Goal: Information Seeking & Learning: Understand process/instructions

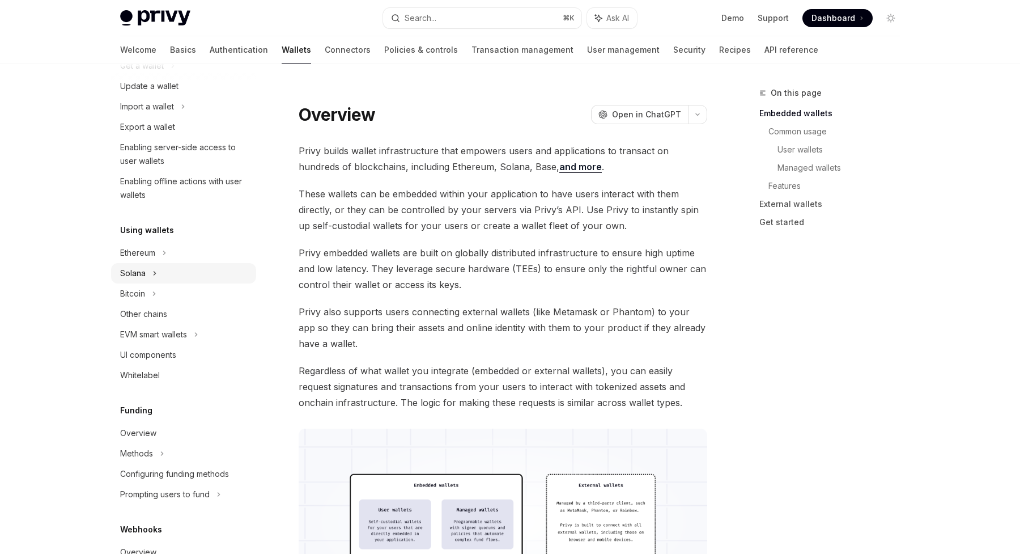
scroll to position [132, 0]
click at [146, 75] on div "Solana" at bounding box center [183, 64] width 145 height 20
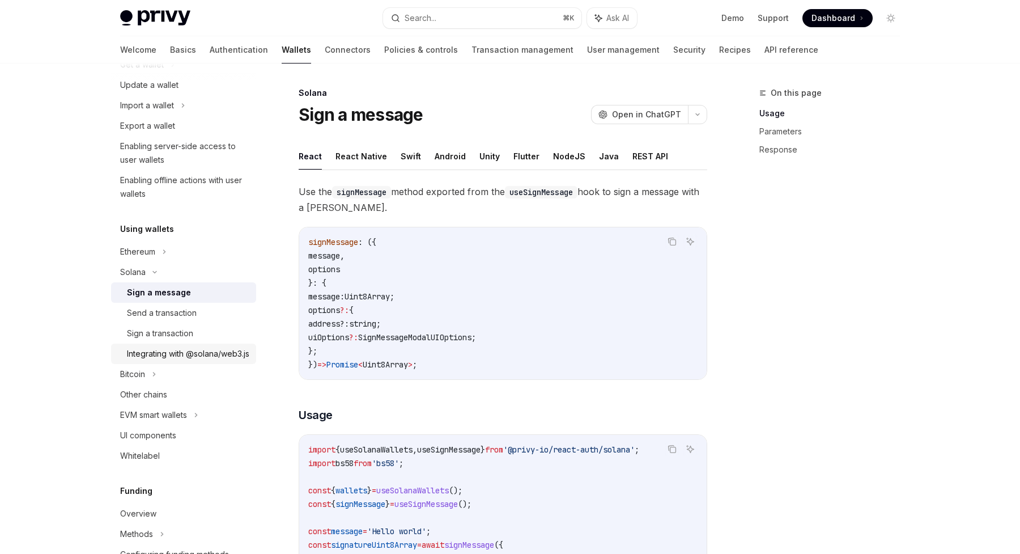
click at [148, 359] on div "Integrating with @solana/web3.js" at bounding box center [188, 354] width 122 height 14
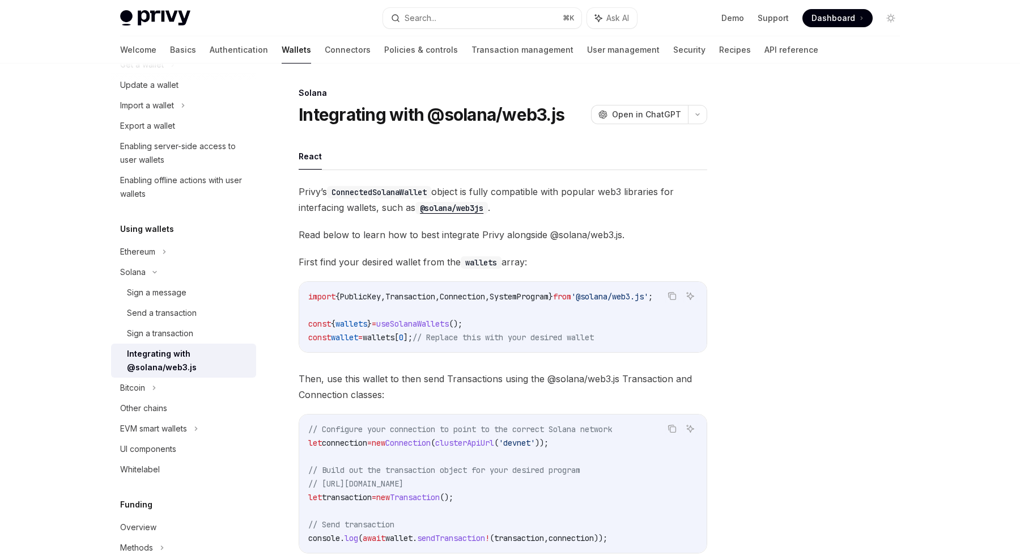
click at [317, 323] on span "const" at bounding box center [319, 324] width 23 height 10
drag, startPoint x: 317, startPoint y: 323, endPoint x: 432, endPoint y: 334, distance: 115.6
click at [432, 334] on code "import { PublicKey , Transaction , Connection , SystemProgram } from '@solana/w…" at bounding box center [502, 317] width 389 height 54
copy code "const { wallets } = useSolanaWallets (); const wallet = wallets [ 0 ];"
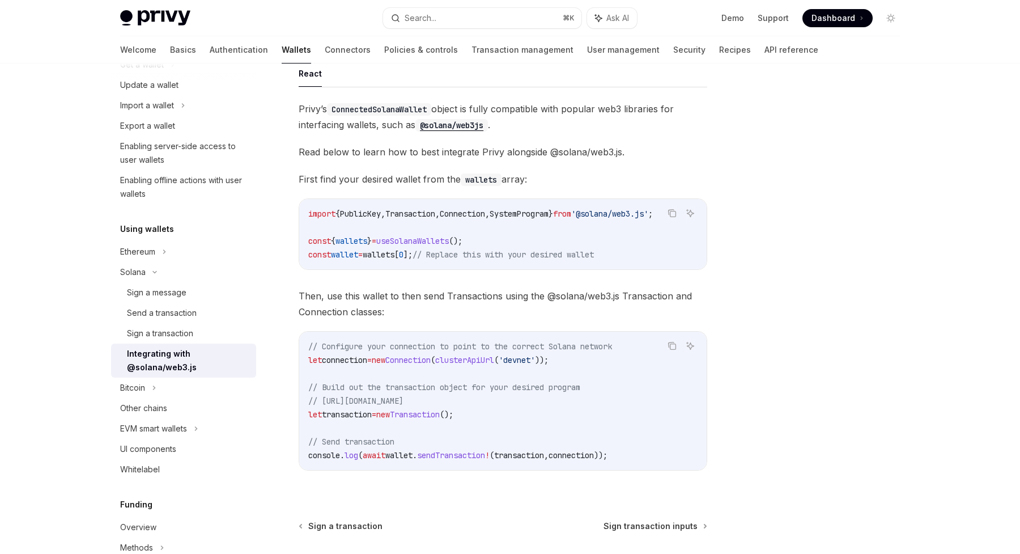
scroll to position [190, 0]
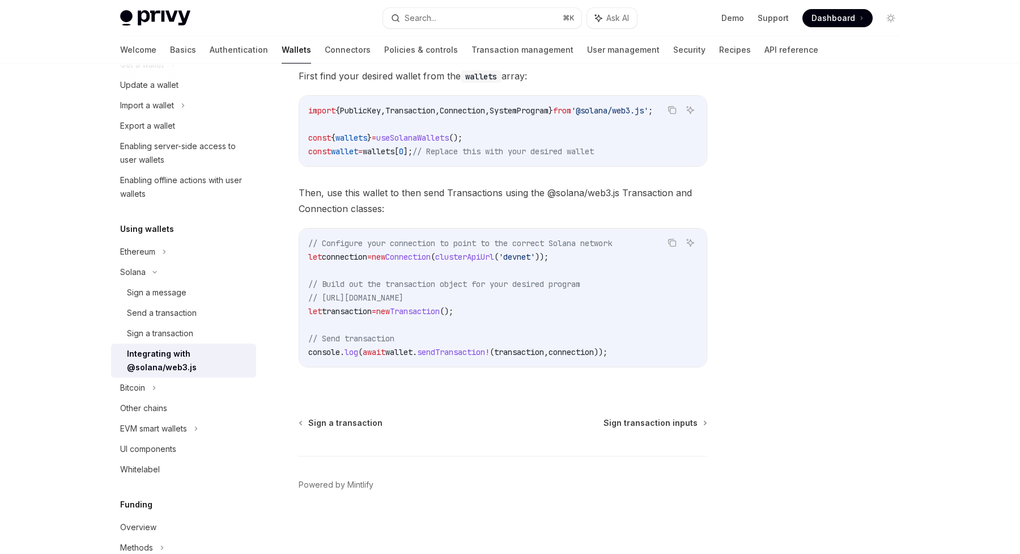
click at [456, 350] on span "sendTransaction" at bounding box center [451, 352] width 68 height 10
copy span "sendTransaction"
click at [459, 350] on span "sendTransaction" at bounding box center [451, 352] width 68 height 10
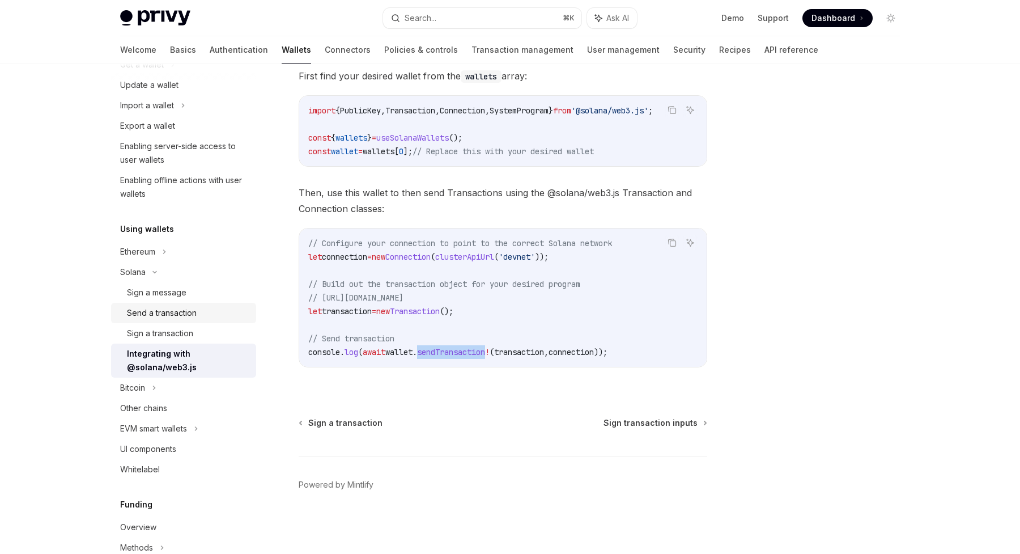
click at [194, 318] on div "Send a transaction" at bounding box center [162, 313] width 70 height 14
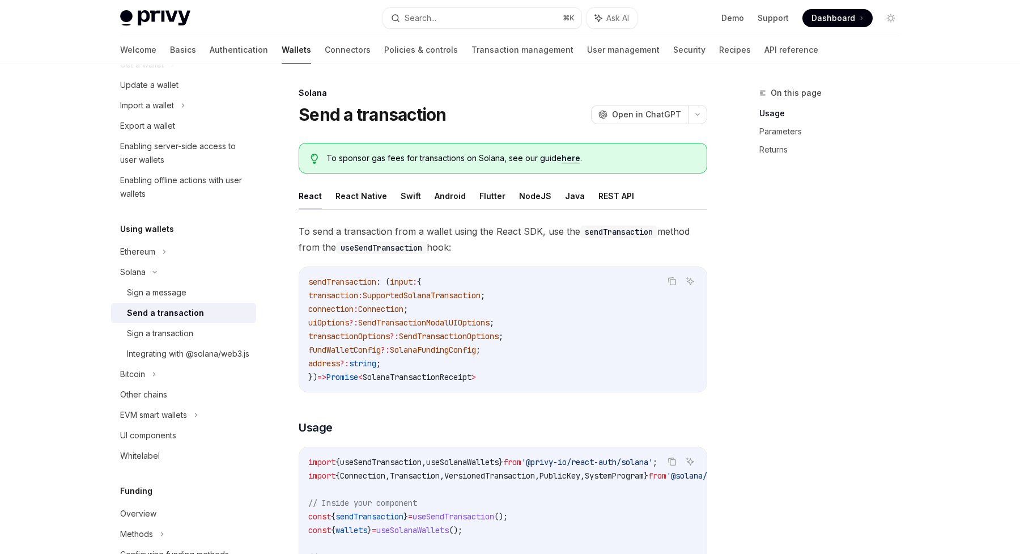
click at [417, 372] on span "SolanaTransactionReceipt" at bounding box center [417, 377] width 109 height 10
copy span "SolanaTransactionReceipt"
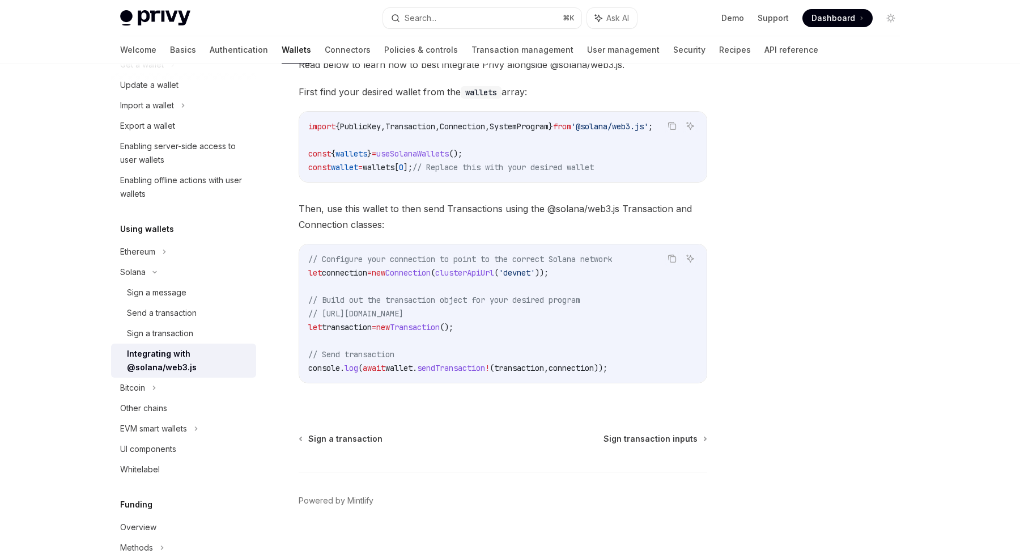
scroll to position [190, 0]
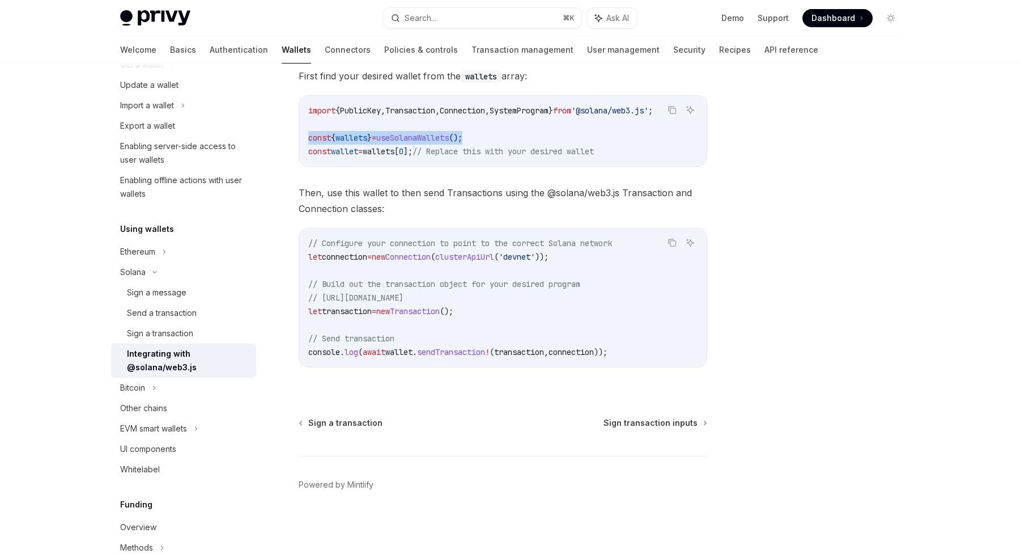
drag, startPoint x: 305, startPoint y: 133, endPoint x: 498, endPoint y: 133, distance: 193.3
click at [499, 133] on div "import { PublicKey , Transaction , Connection , SystemProgram } from '@solana/w…" at bounding box center [503, 131] width 408 height 70
copy span "const { wallets } = useSolanaWallets ();"
drag, startPoint x: 427, startPoint y: 146, endPoint x: 378, endPoint y: 146, distance: 49.3
click at [378, 146] on span "const wallet = wallets [ 0 ]; // Replace this with your desired wallet" at bounding box center [451, 151] width 286 height 10
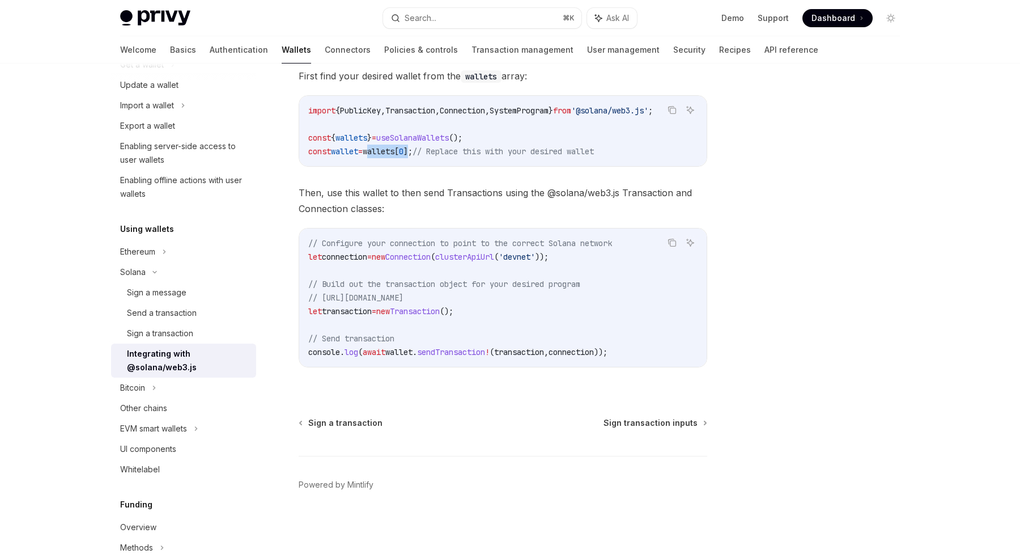
copy span "wallets [ 0 ]"
click at [170, 316] on div "Send a transaction" at bounding box center [162, 313] width 70 height 14
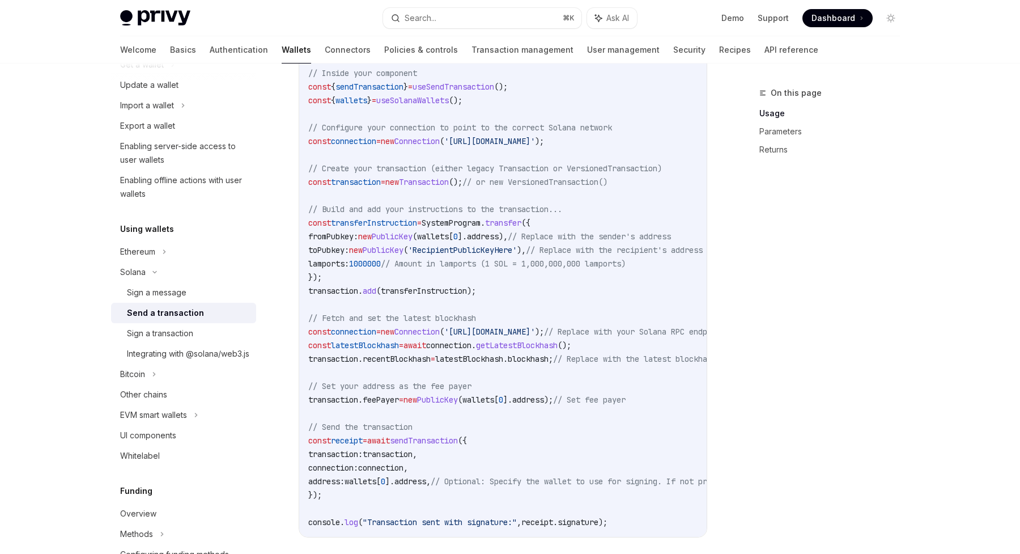
scroll to position [455, 0]
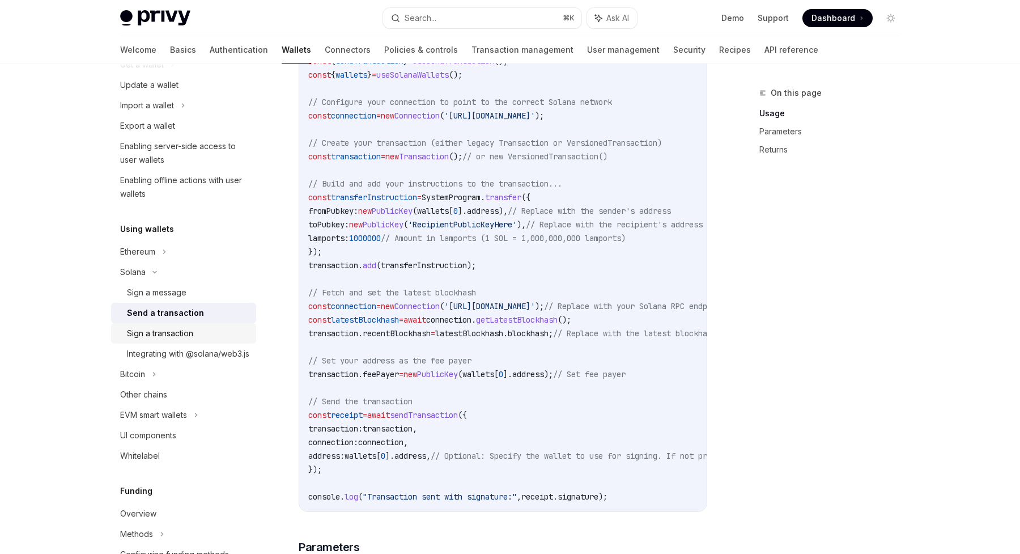
click at [153, 332] on div "Sign a transaction" at bounding box center [160, 334] width 66 height 14
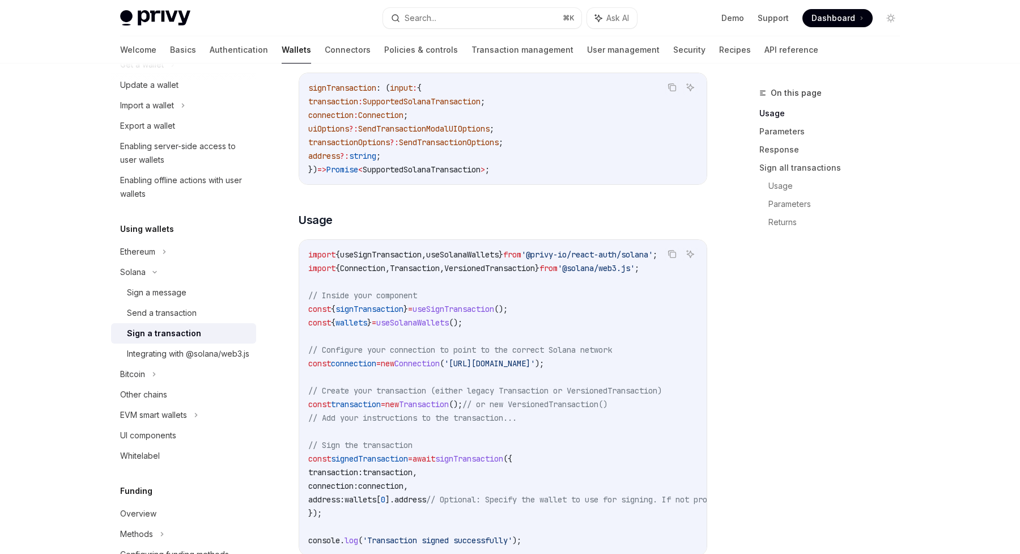
scroll to position [195, 0]
click at [172, 289] on div "Sign a message" at bounding box center [157, 293] width 60 height 14
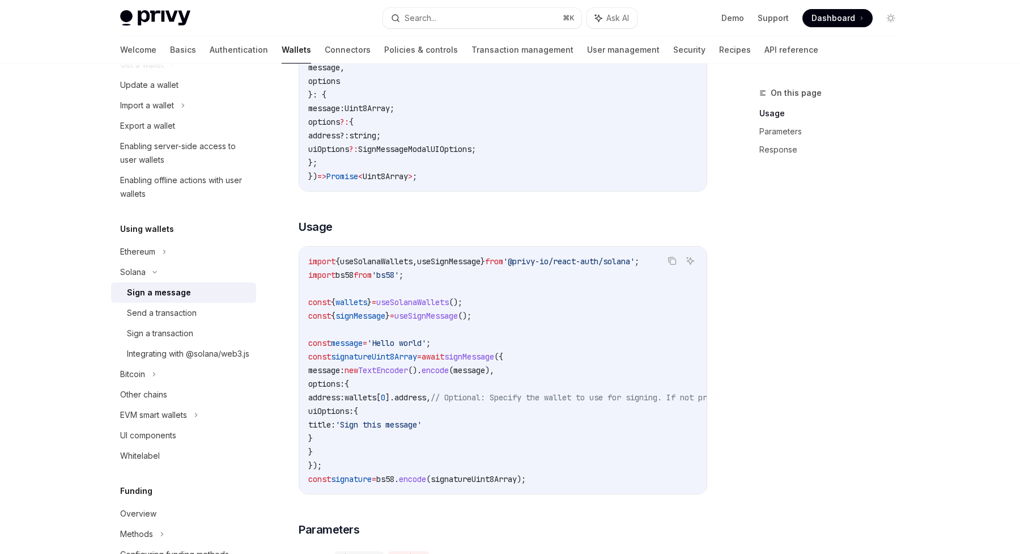
scroll to position [210, 0]
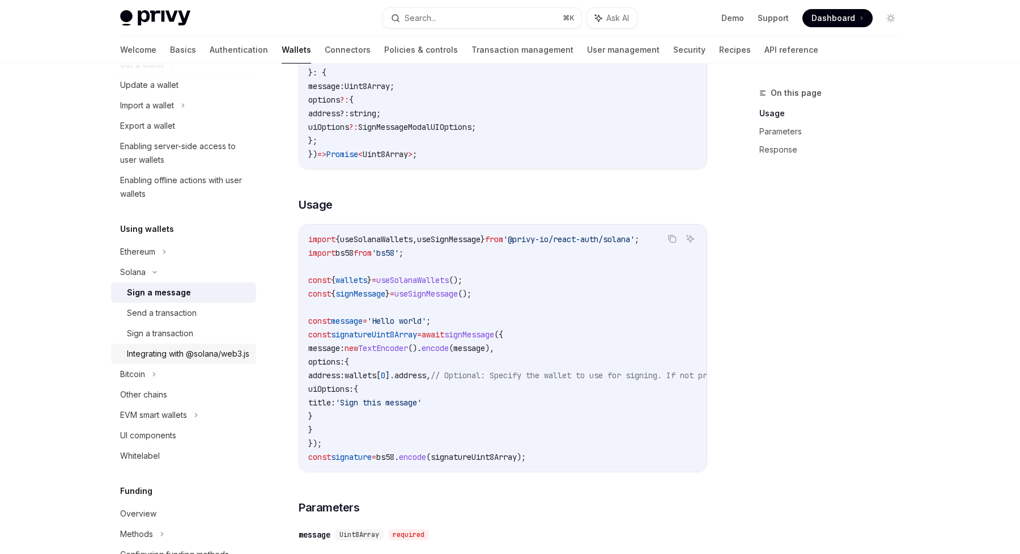
click at [168, 361] on div "Integrating with @solana/web3.js" at bounding box center [188, 354] width 122 height 14
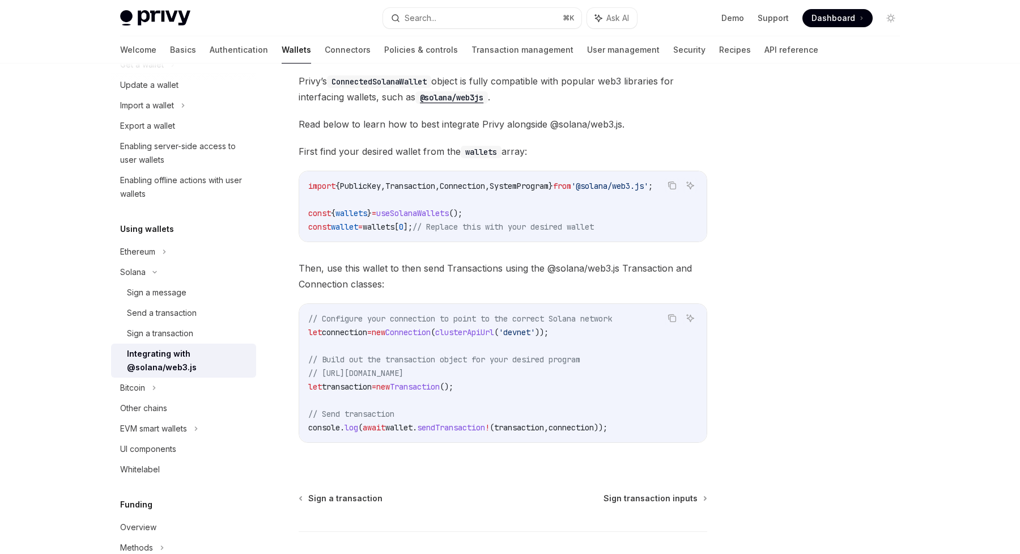
scroll to position [190, 0]
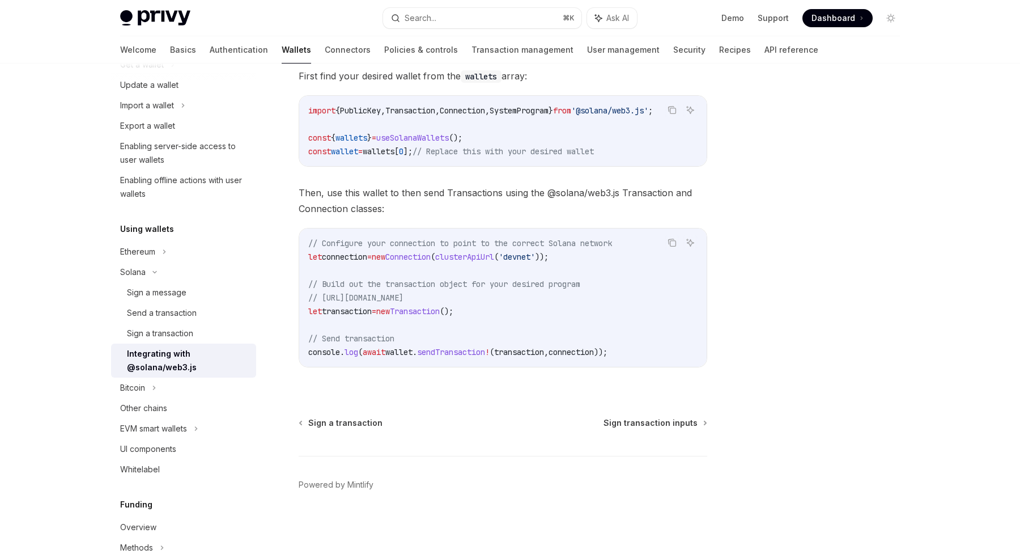
click at [461, 421] on div "Sign a transaction Sign transaction inputs" at bounding box center [503, 422] width 409 height 11
click at [152, 331] on div "Sign a transaction" at bounding box center [160, 334] width 66 height 14
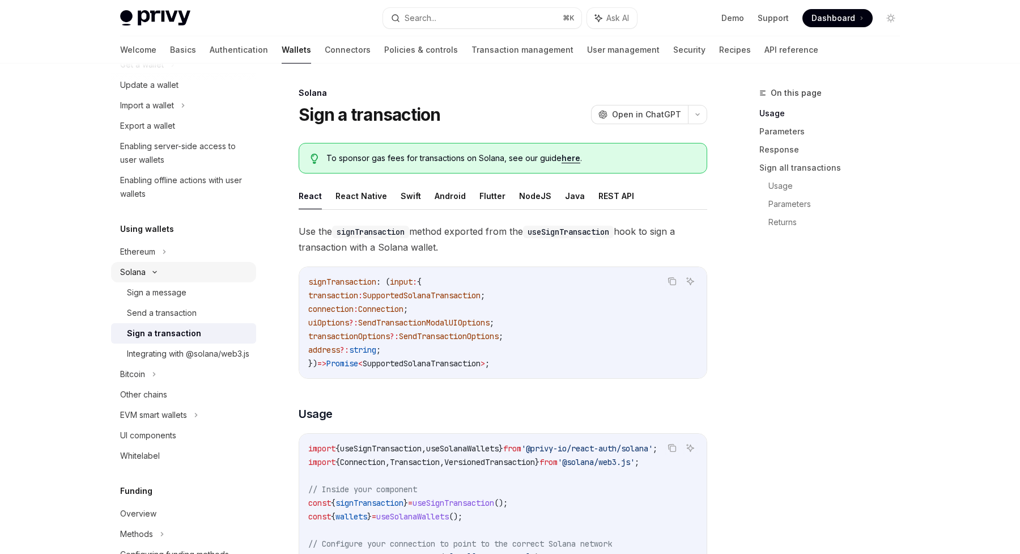
click at [140, 71] on div "Solana" at bounding box center [142, 65] width 44 height 14
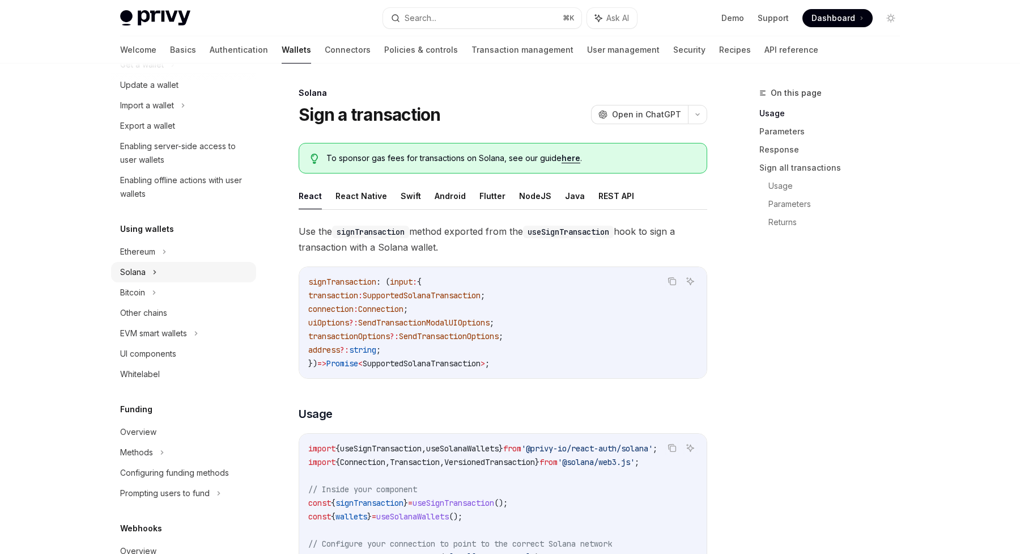
click at [140, 71] on div "Solana" at bounding box center [142, 65] width 44 height 14
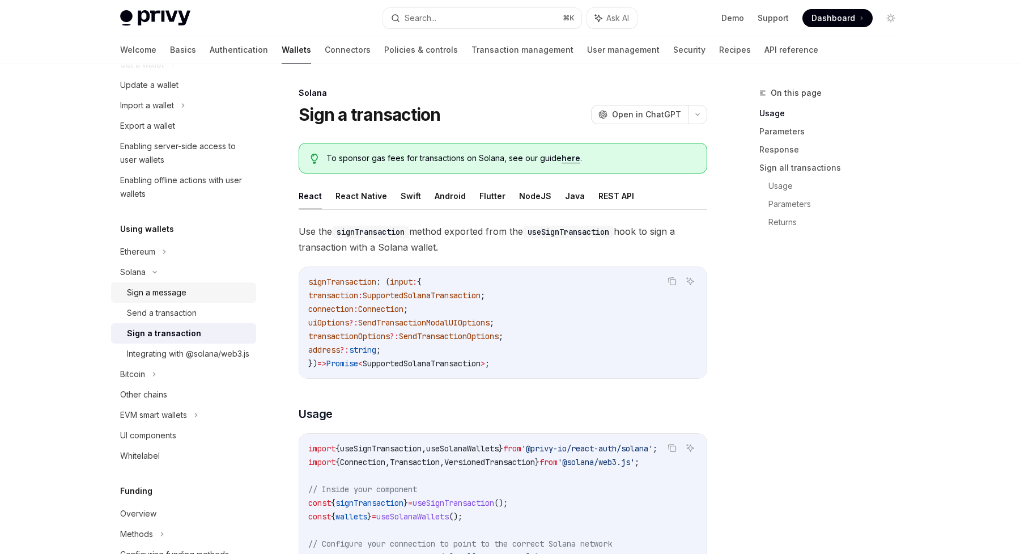
click at [135, 291] on div "Sign a message" at bounding box center [157, 293] width 60 height 14
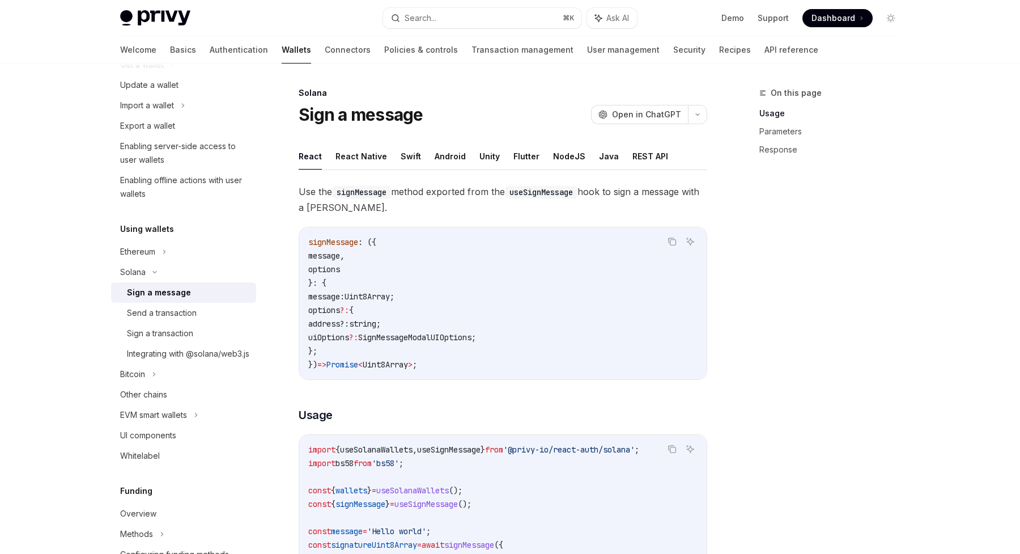
click at [460, 201] on span "Use the signMessage method exported from the useSignMessage hook to sign a mess…" at bounding box center [503, 200] width 409 height 32
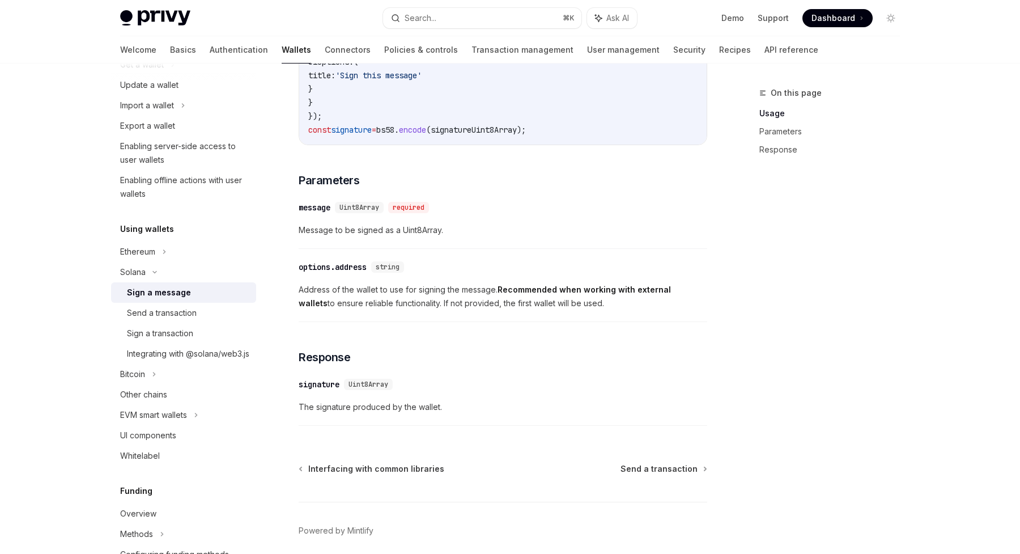
scroll to position [588, 0]
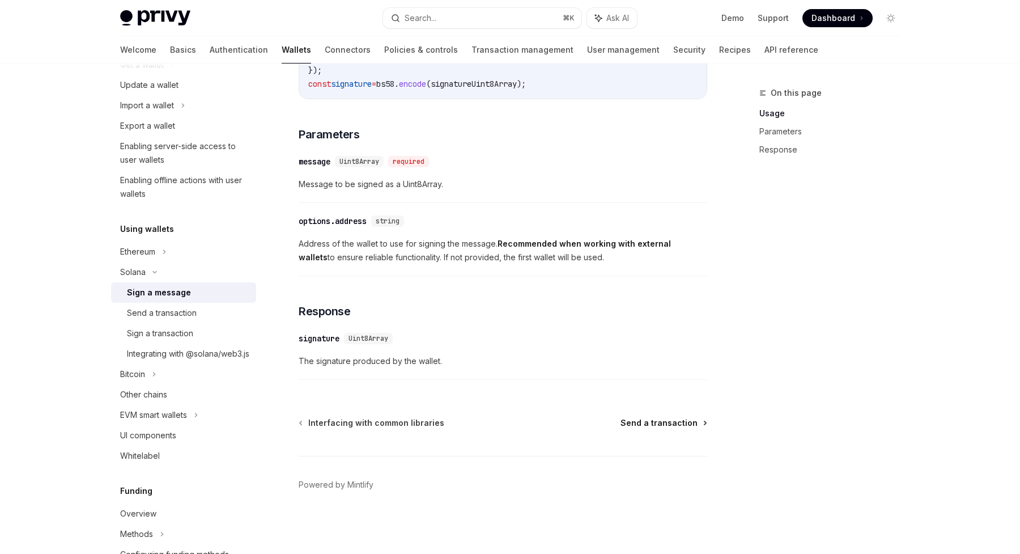
click at [665, 426] on span "Send a transaction" at bounding box center [659, 422] width 77 height 11
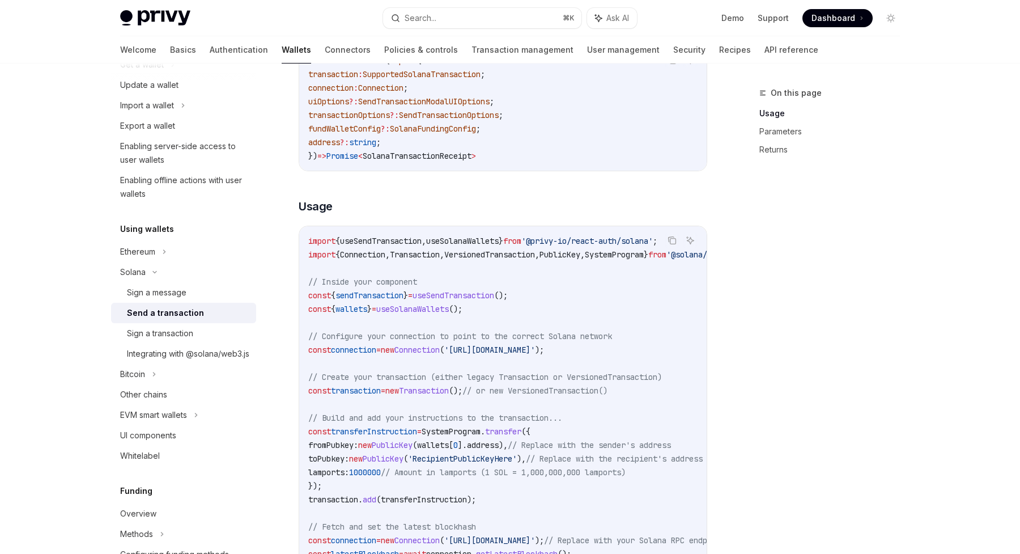
scroll to position [225, 0]
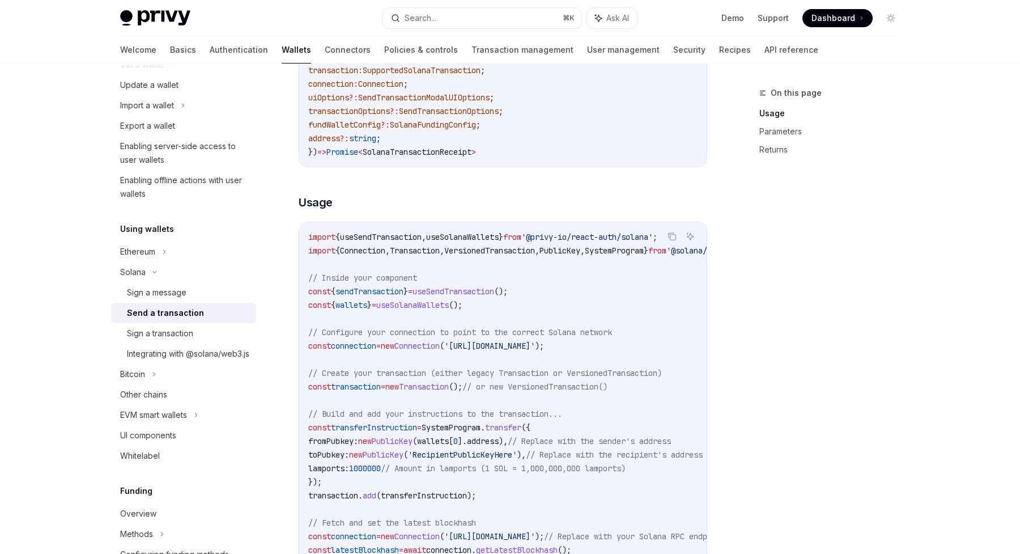
click at [755, 313] on div "On this page Usage Parameters Returns" at bounding box center [823, 320] width 172 height 468
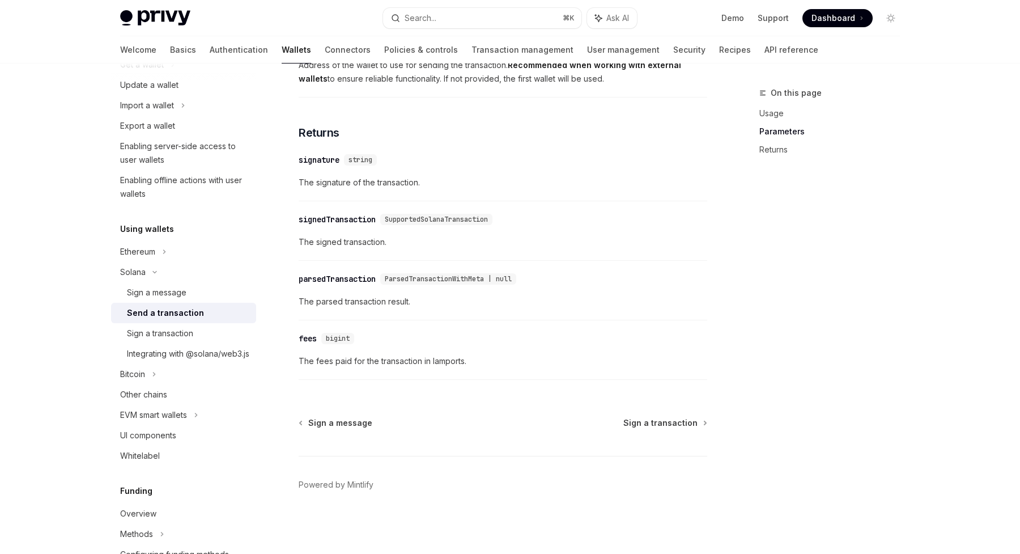
scroll to position [1363, 0]
click at [653, 422] on span "Sign a transaction" at bounding box center [661, 422] width 74 height 11
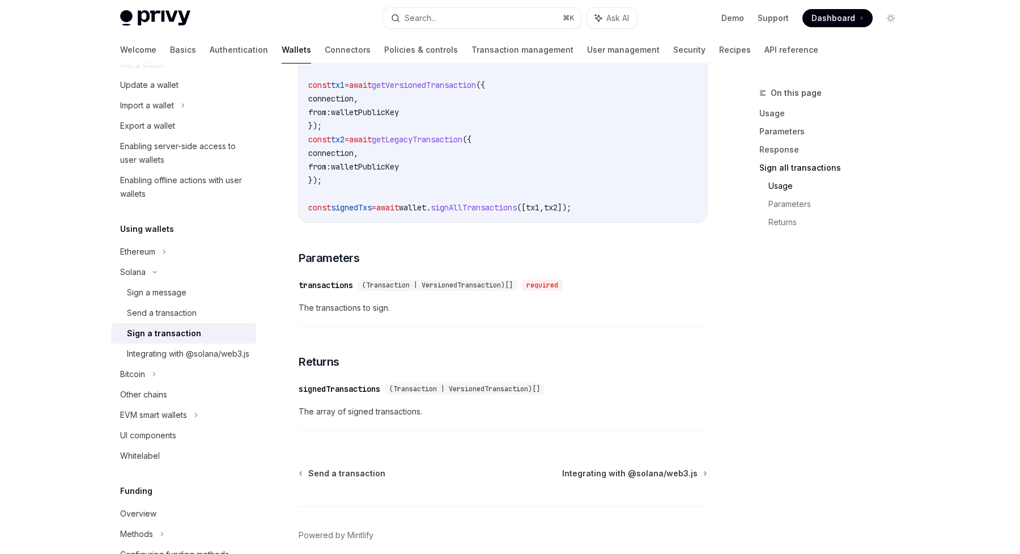
scroll to position [1702, 0]
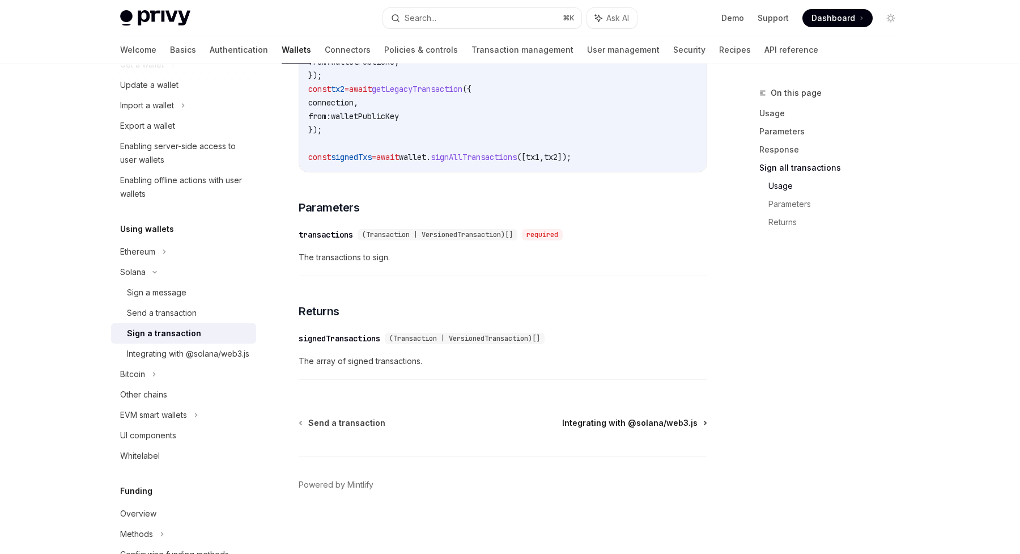
click at [583, 422] on span "Integrating with @solana/web3.js" at bounding box center [629, 422] width 135 height 11
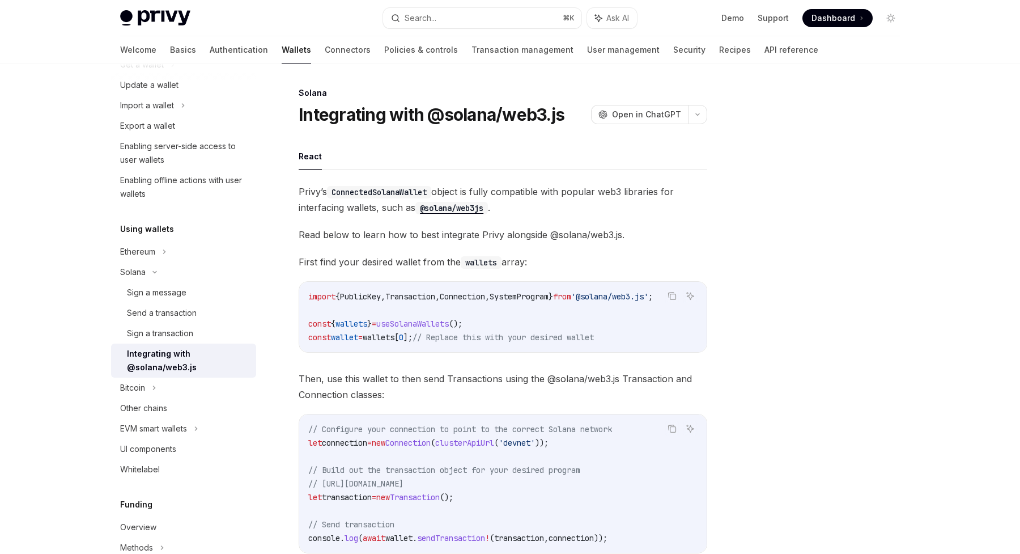
click at [542, 193] on span "Privy’s ConnectedSolanaWallet object is fully compatible with popular web3 libr…" at bounding box center [503, 200] width 409 height 32
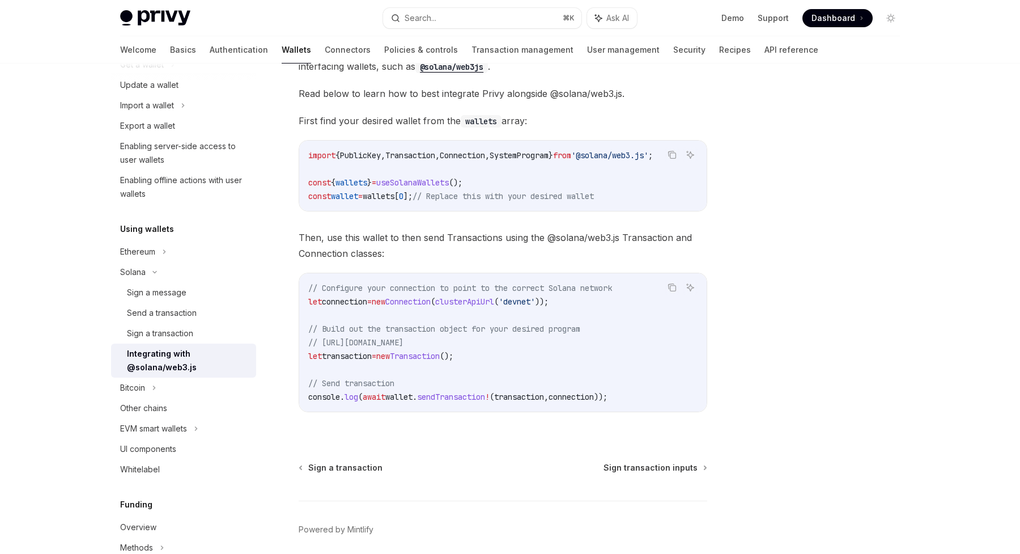
scroll to position [162, 0]
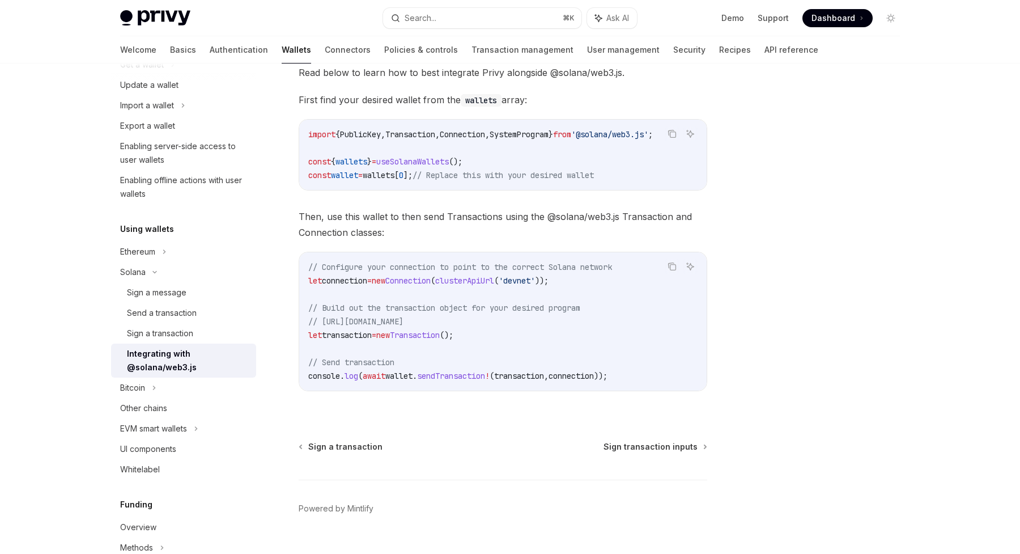
click at [771, 201] on div at bounding box center [823, 320] width 172 height 468
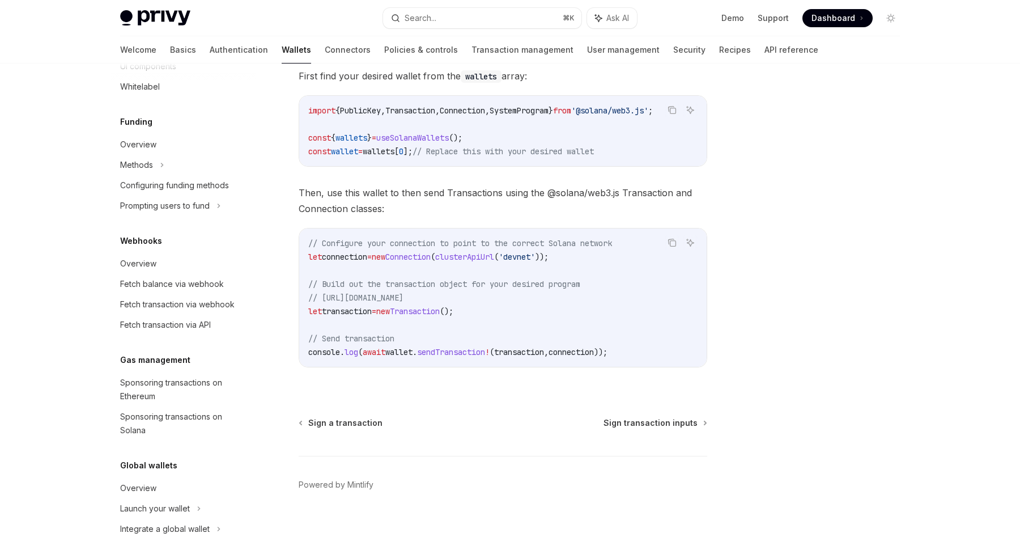
scroll to position [522, 0]
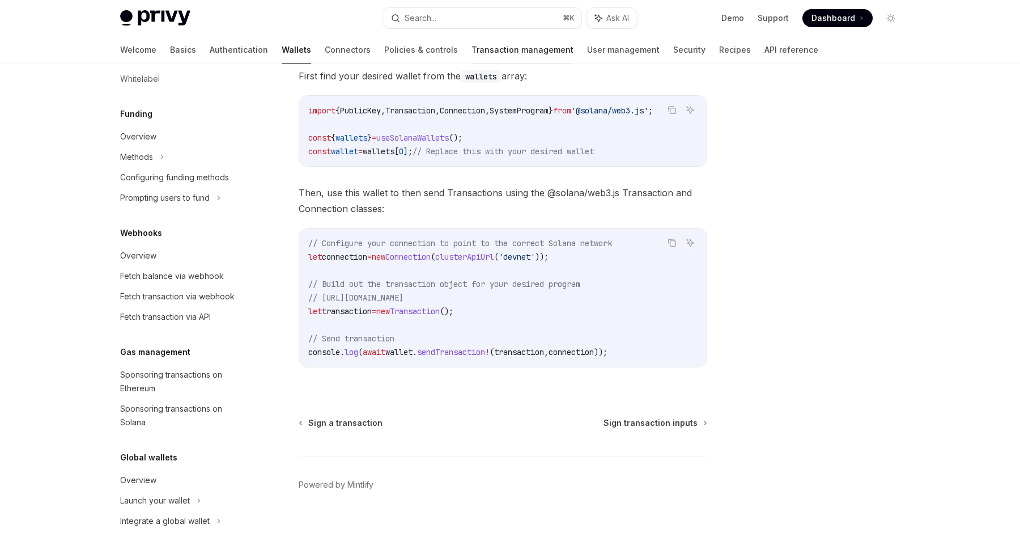
click at [472, 53] on link "Transaction management" at bounding box center [523, 49] width 102 height 27
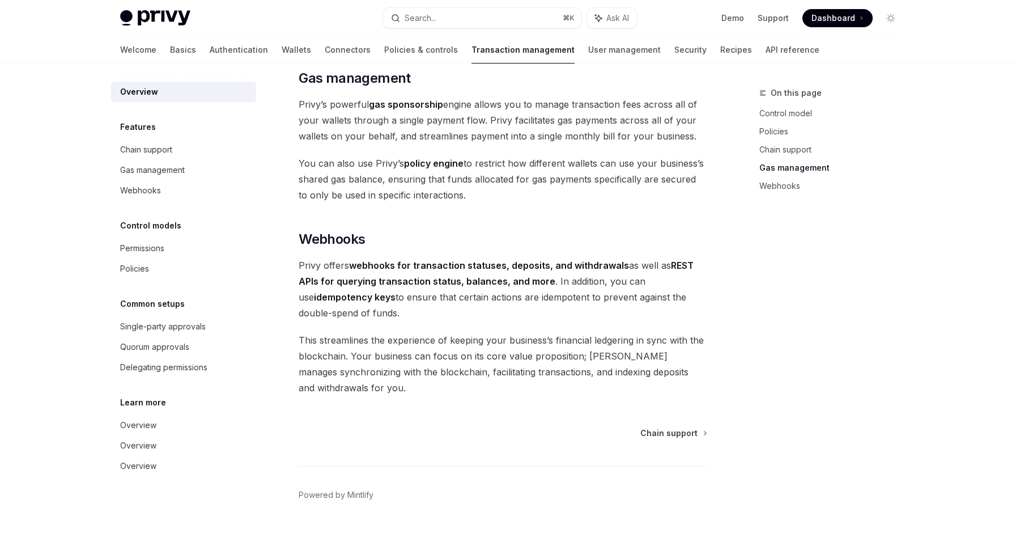
scroll to position [976, 0]
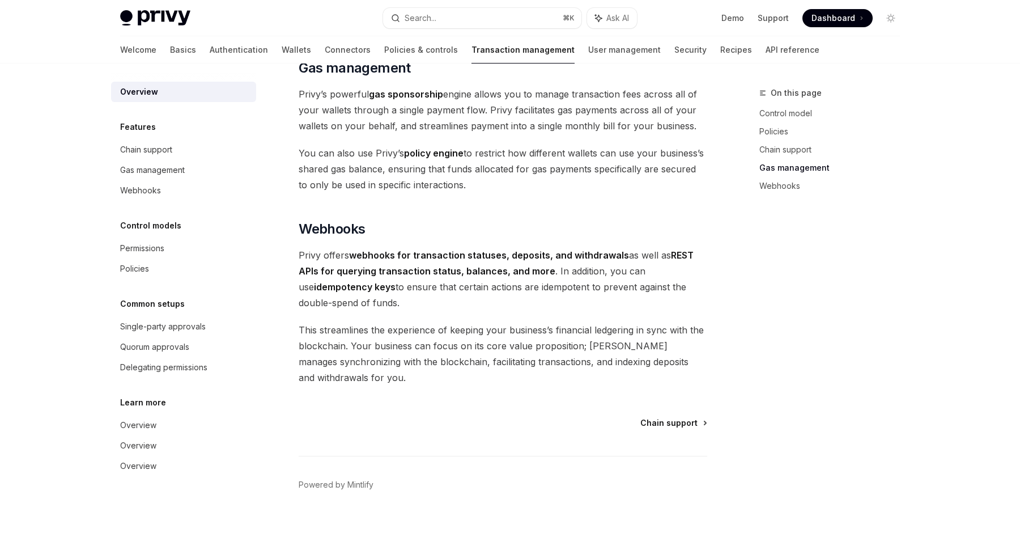
click at [688, 422] on span "Chain support" at bounding box center [669, 422] width 57 height 11
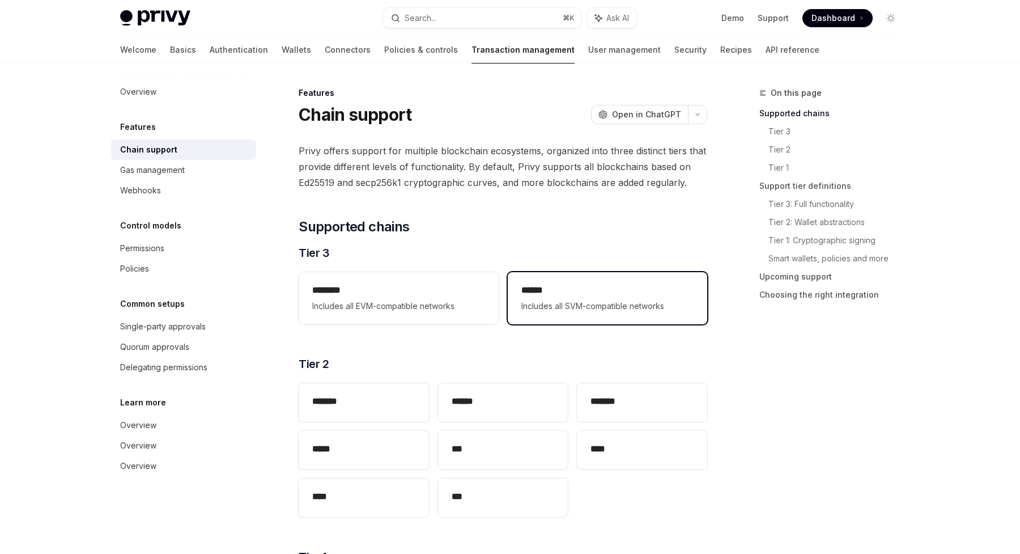
click at [621, 299] on span "Includes all SVM-compatible networks" at bounding box center [608, 306] width 172 height 14
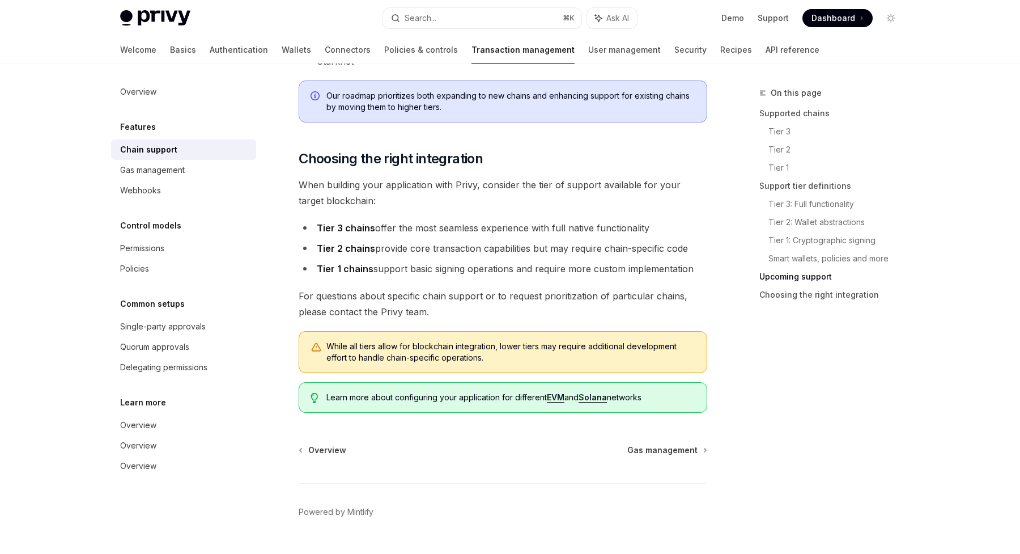
scroll to position [1364, 0]
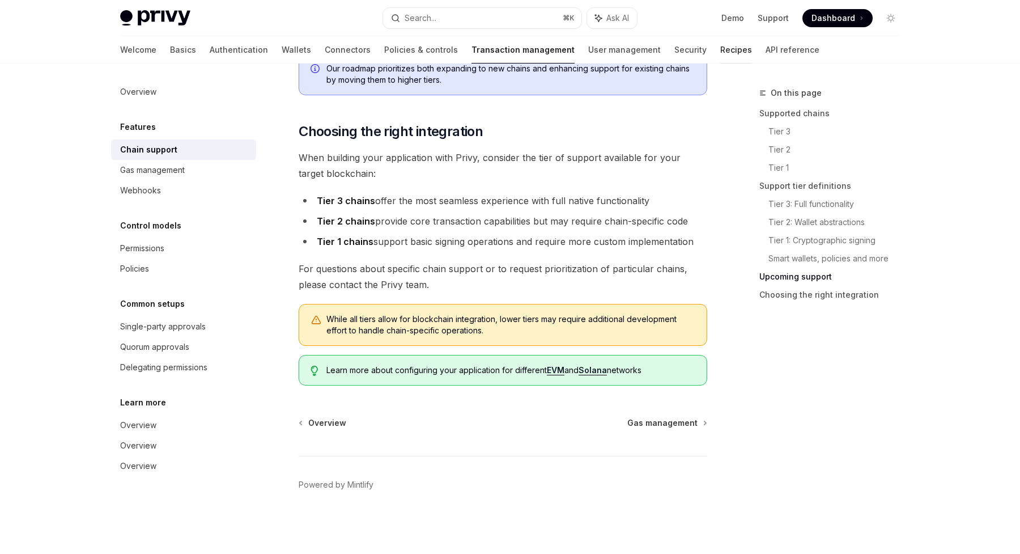
click at [721, 49] on link "Recipes" at bounding box center [737, 49] width 32 height 27
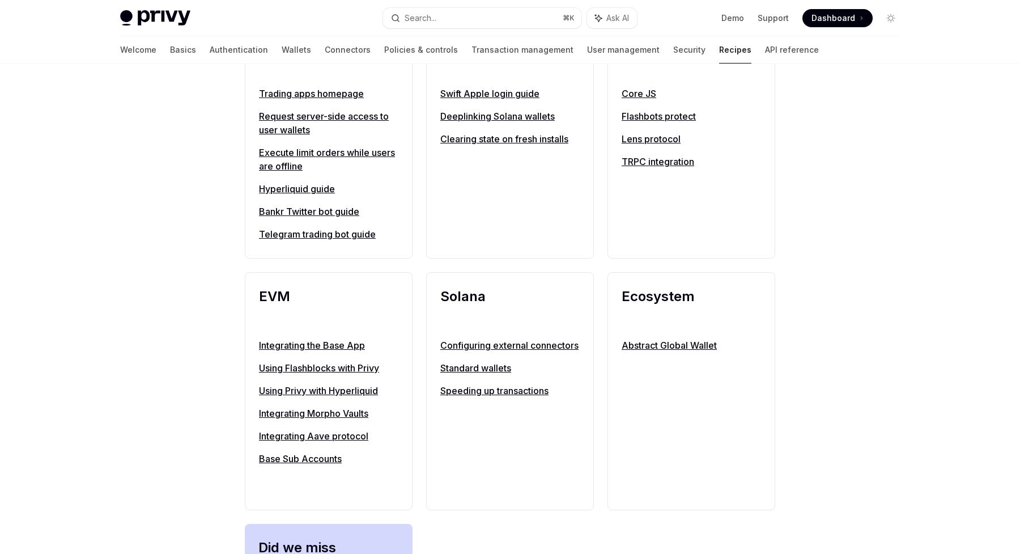
scroll to position [1010, 0]
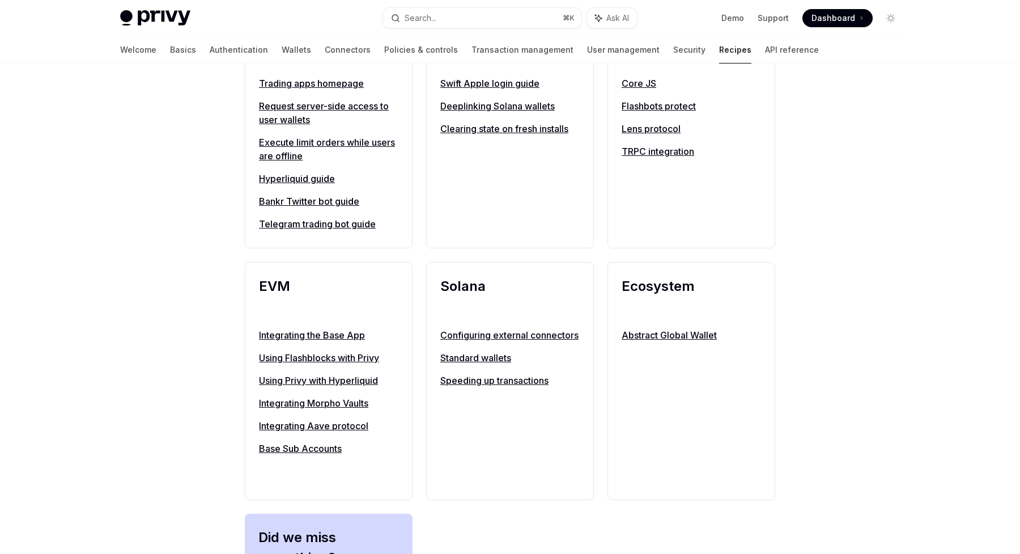
click at [457, 342] on link "Configuring external connectors" at bounding box center [509, 335] width 139 height 14
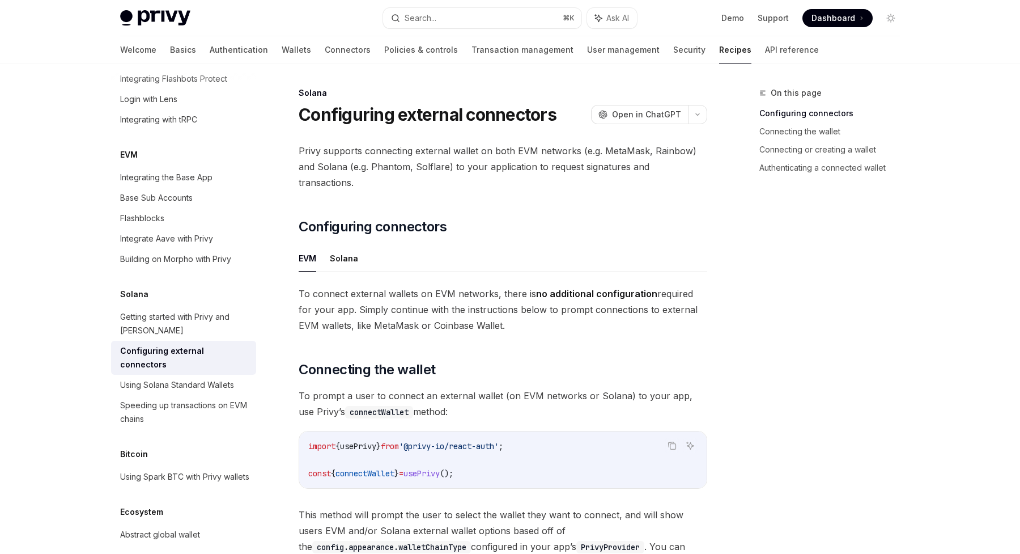
click at [765, 316] on div "On this page Configuring connectors Connecting the wallet Connecting or creatin…" at bounding box center [823, 320] width 172 height 468
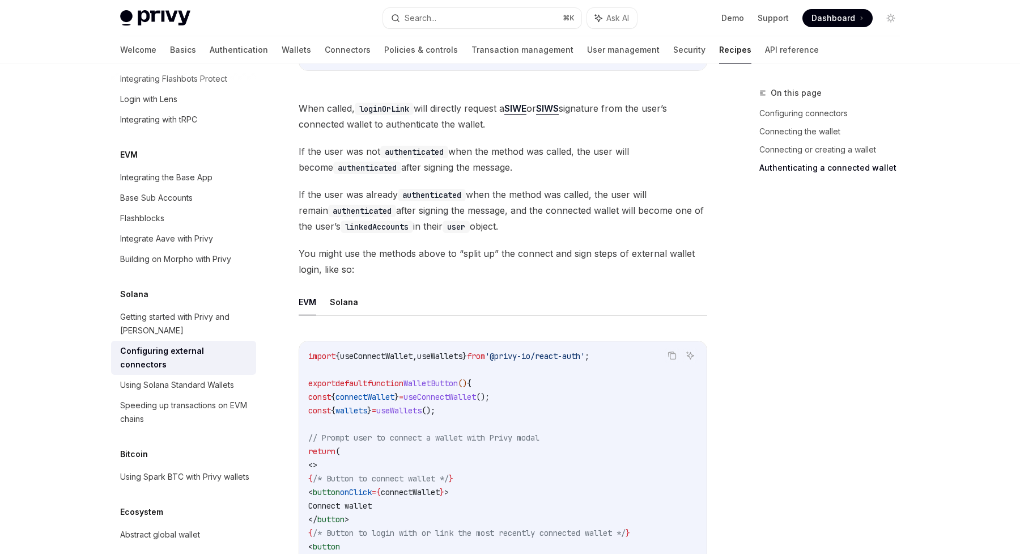
scroll to position [1828, 0]
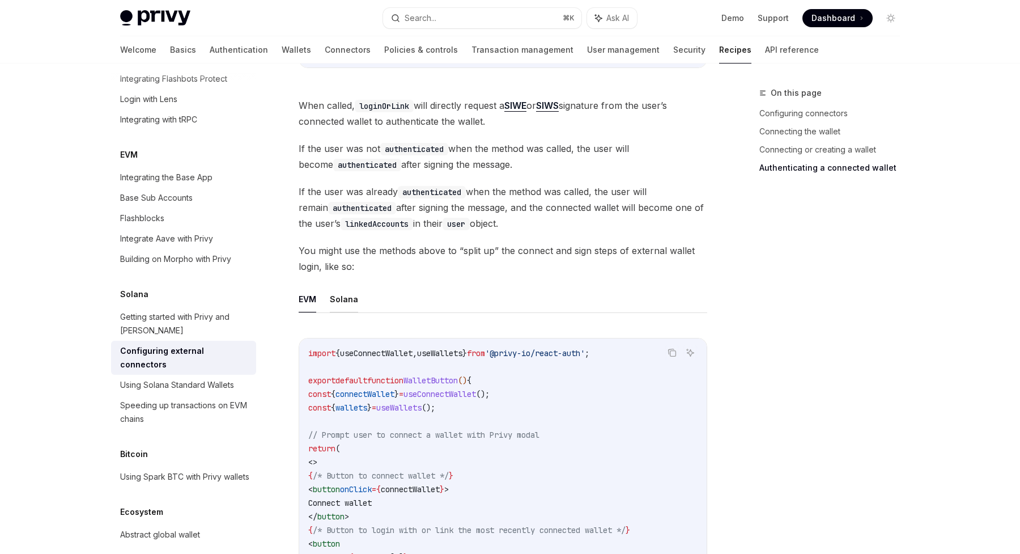
click at [343, 286] on button "Solana" at bounding box center [344, 299] width 28 height 27
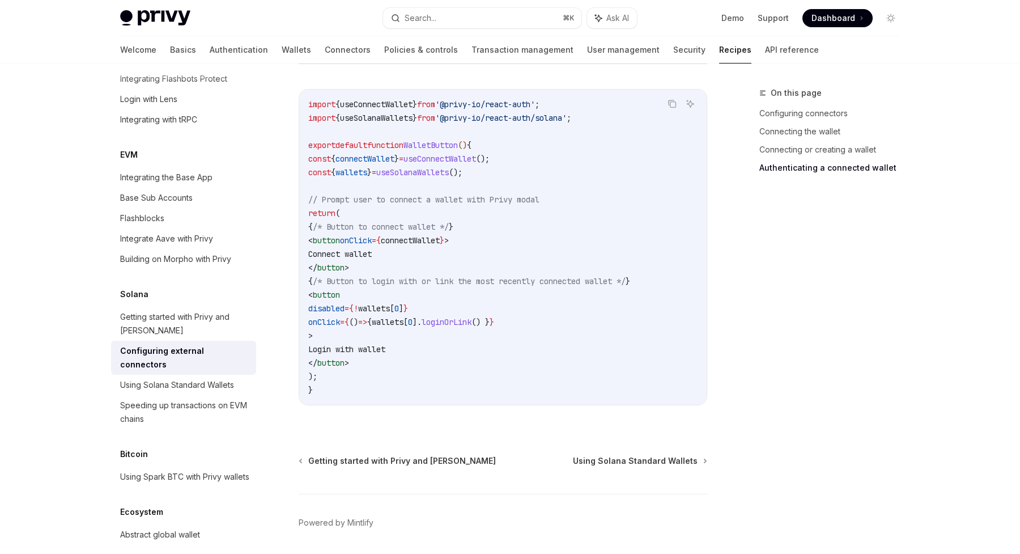
scroll to position [2099, 0]
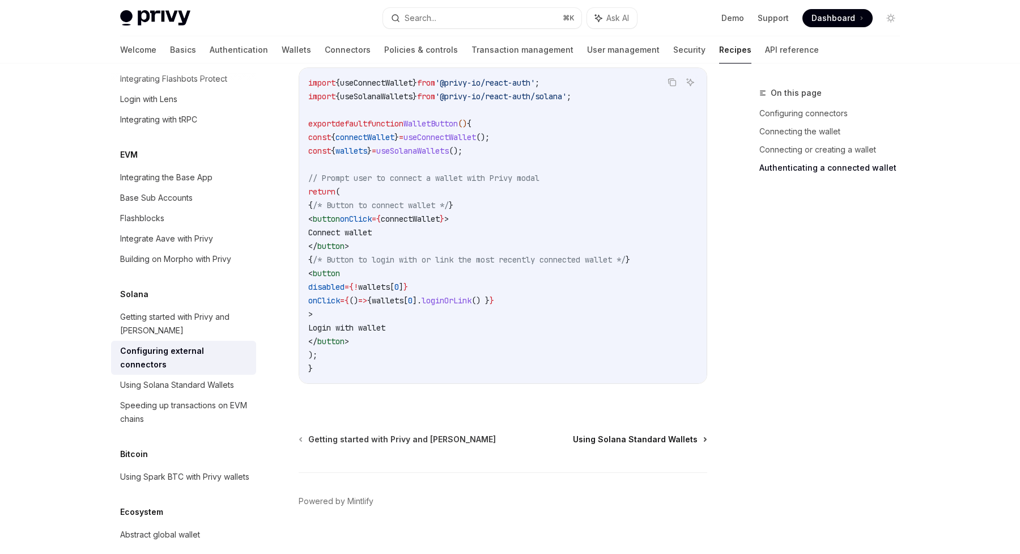
click at [653, 434] on span "Using Solana Standard Wallets" at bounding box center [635, 439] width 125 height 11
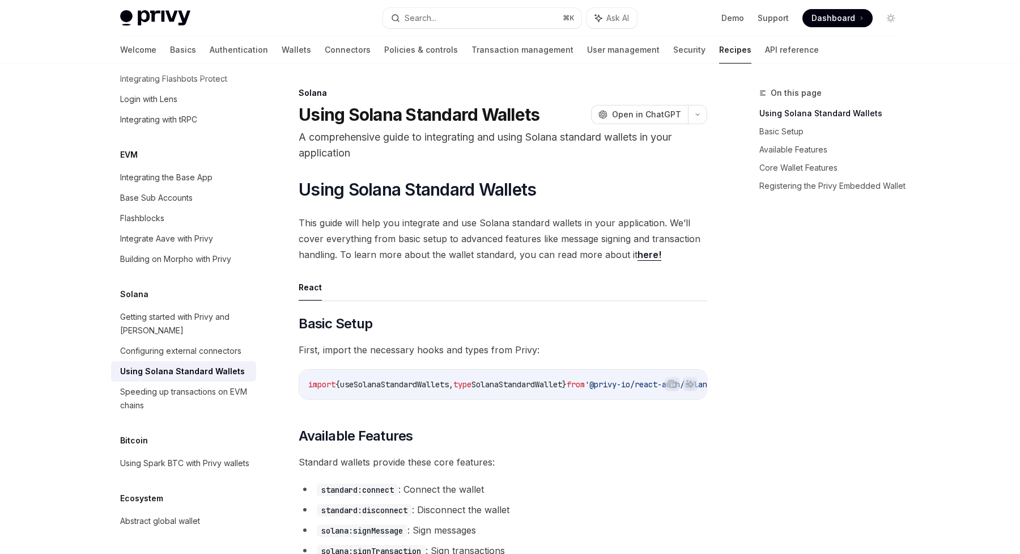
click at [400, 382] on span "useSolanaStandardWallets" at bounding box center [394, 384] width 109 height 10
click at [469, 386] on span "SolanaStandardWallet" at bounding box center [475, 384] width 91 height 10
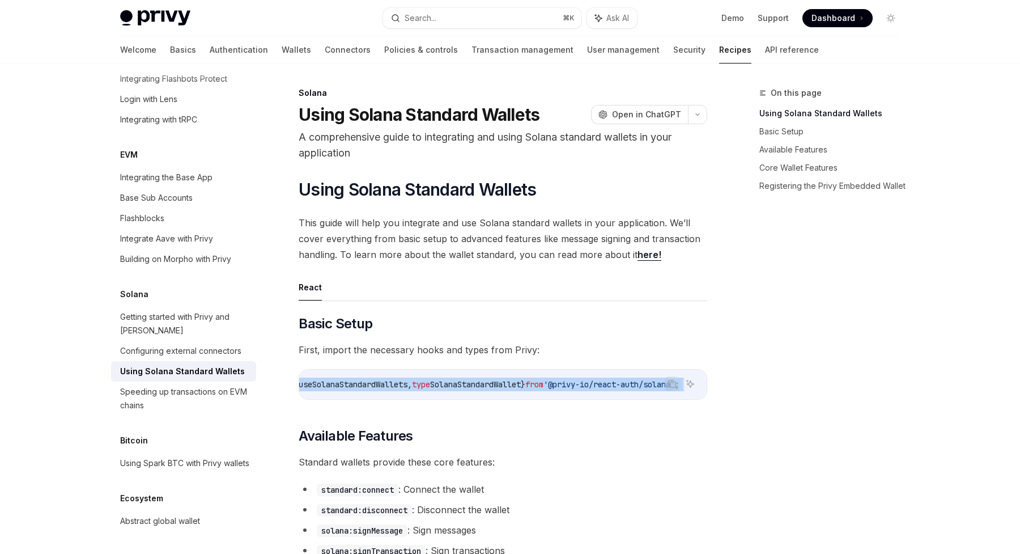
click at [469, 386] on span "SolanaStandardWallet" at bounding box center [475, 384] width 91 height 10
copy code "import { useSolanaStandardWallets , type SolanaStandardWallet } from '@privy-io…"
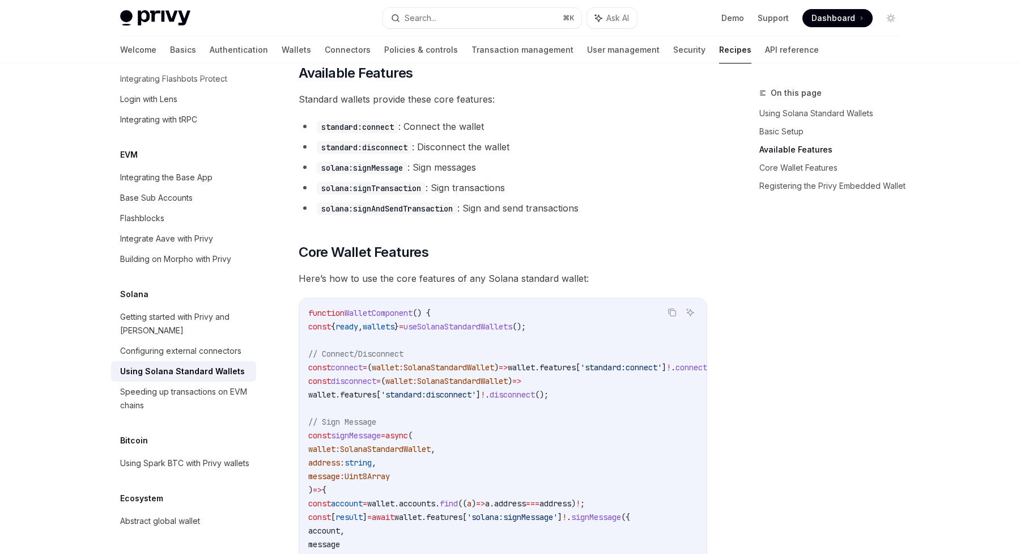
scroll to position [382, 0]
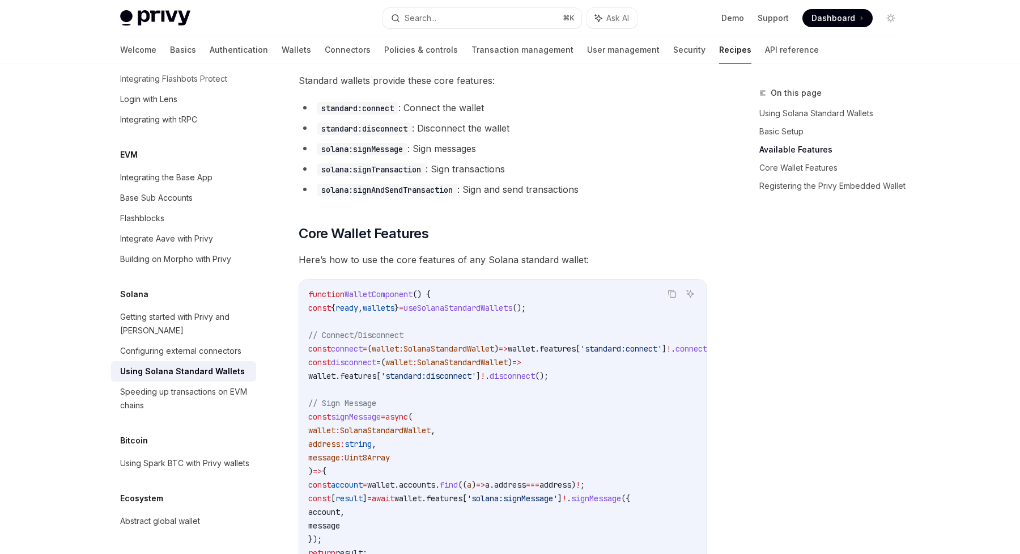
click at [363, 313] on span "," at bounding box center [360, 308] width 5 height 10
copy code "const { ready , wallets } = useSolanaStandardWallets ();"
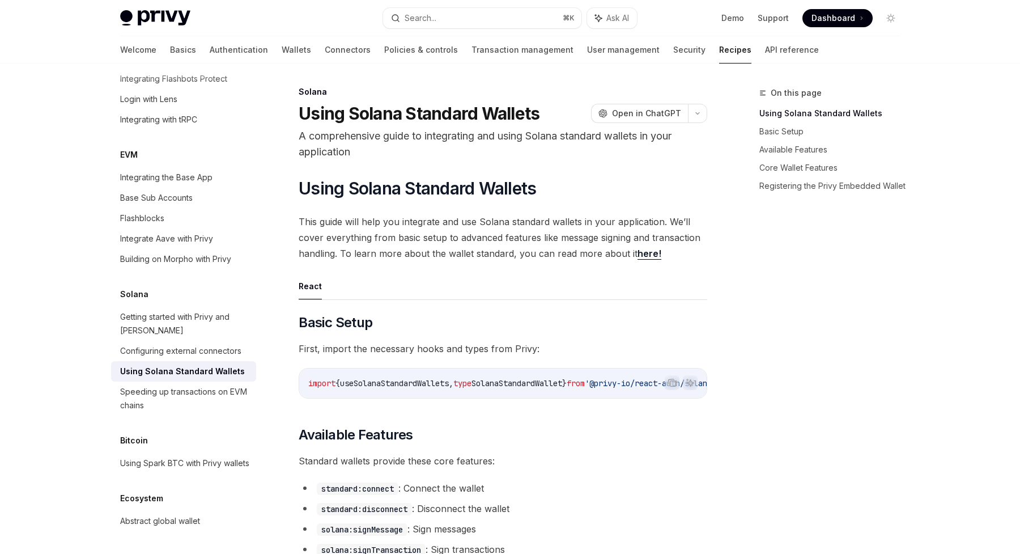
scroll to position [0, 0]
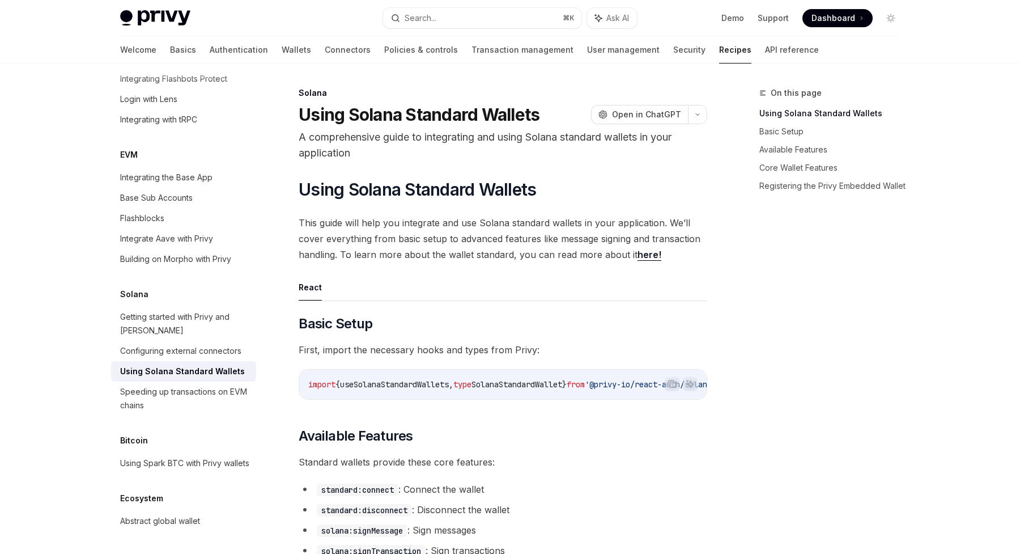
click at [638, 255] on link "here!" at bounding box center [650, 255] width 24 height 12
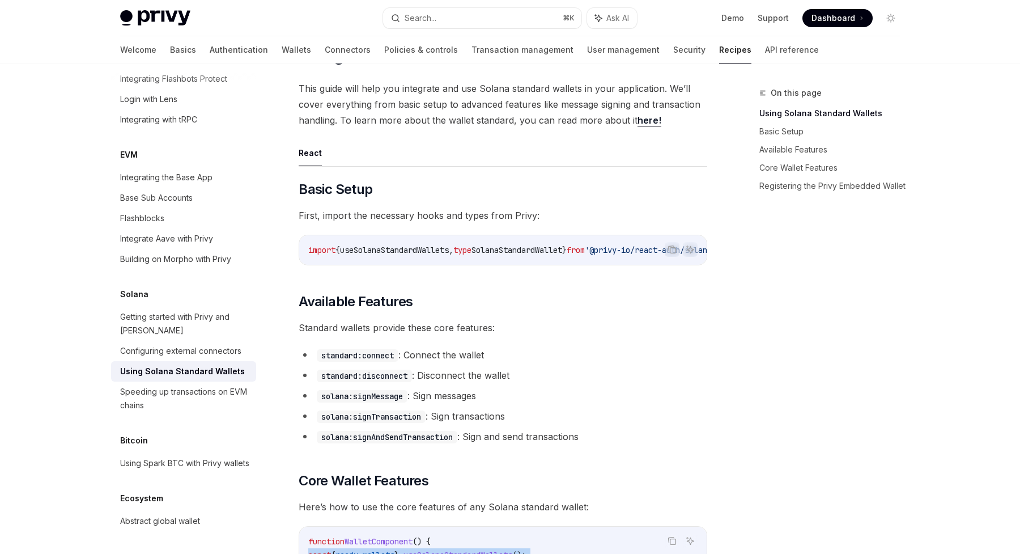
scroll to position [133, 0]
click at [548, 328] on span "Standard wallets provide these core features:" at bounding box center [503, 329] width 409 height 16
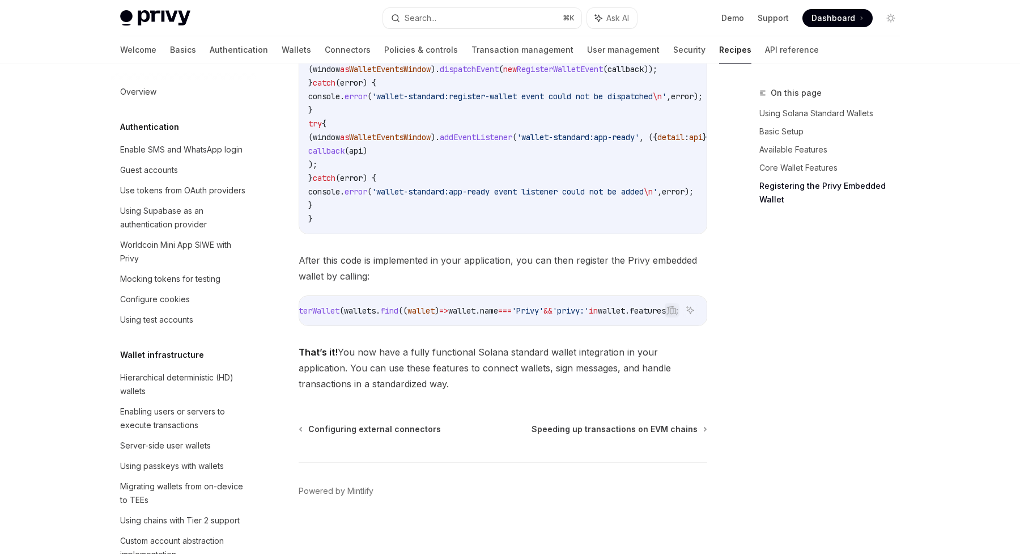
scroll to position [1931, 0]
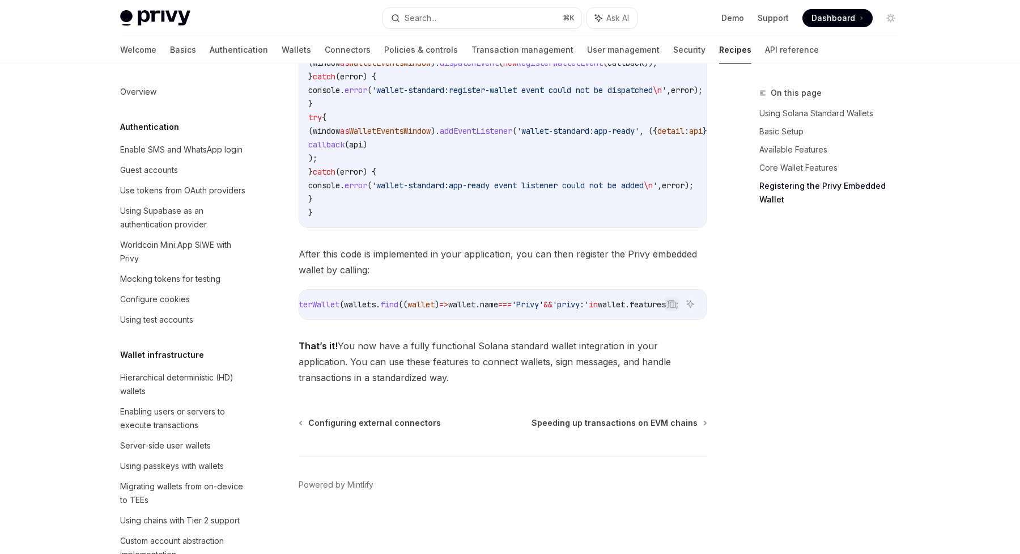
scroll to position [1493, 0]
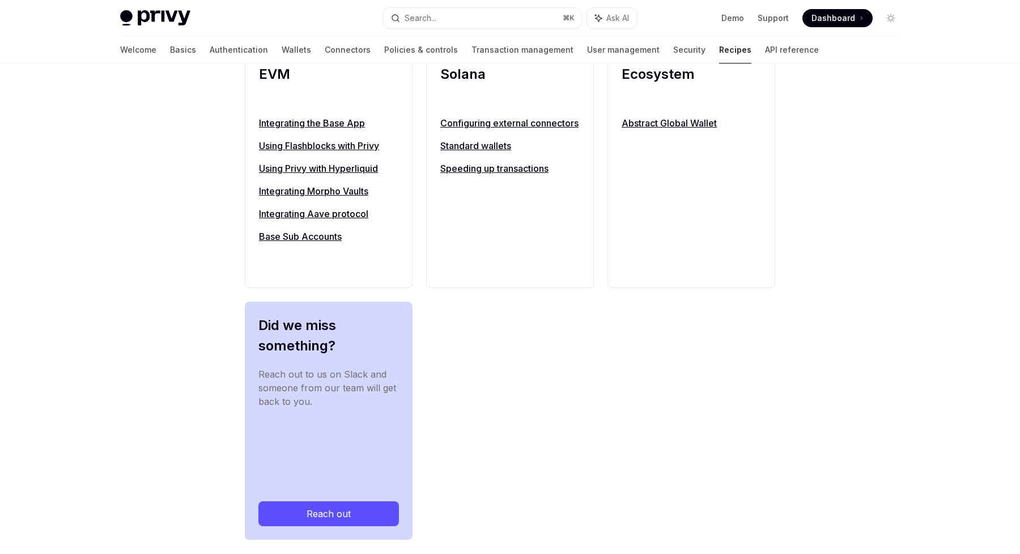
scroll to position [1244, 0]
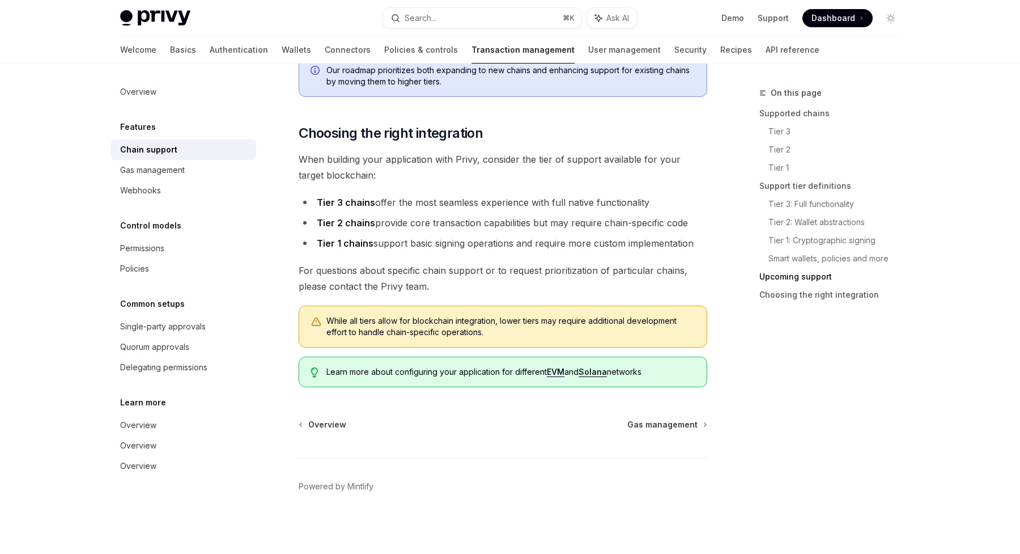
scroll to position [1364, 0]
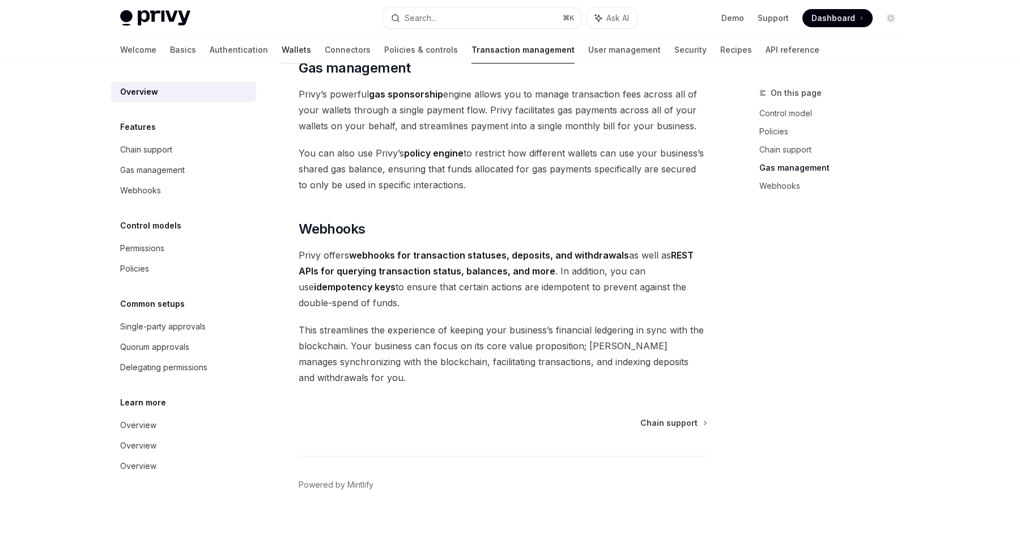
click at [282, 48] on link "Wallets" at bounding box center [296, 49] width 29 height 27
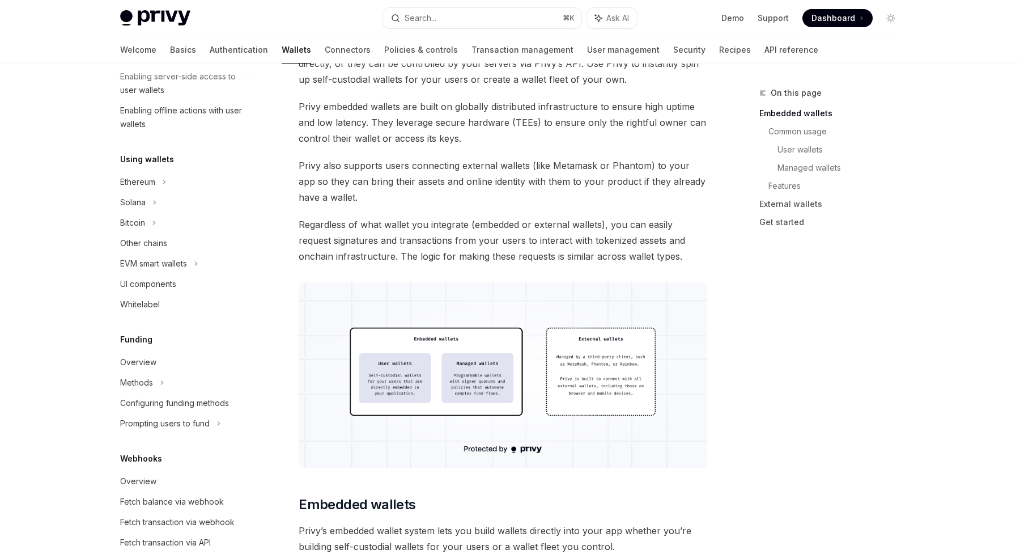
scroll to position [149, 0]
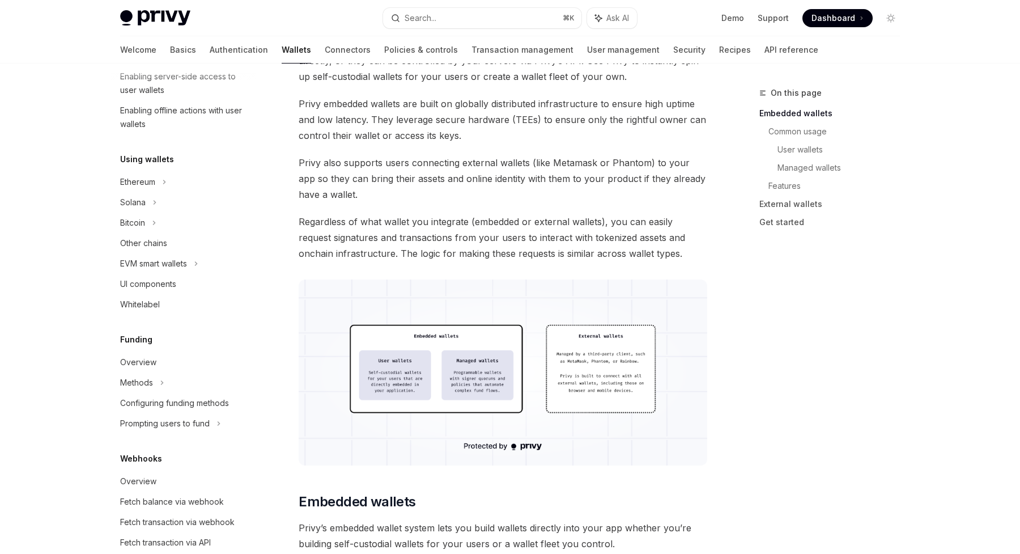
click at [749, 329] on div "On this page Embedded wallets Common usage User wallets Managed wallets Feature…" at bounding box center [823, 320] width 172 height 468
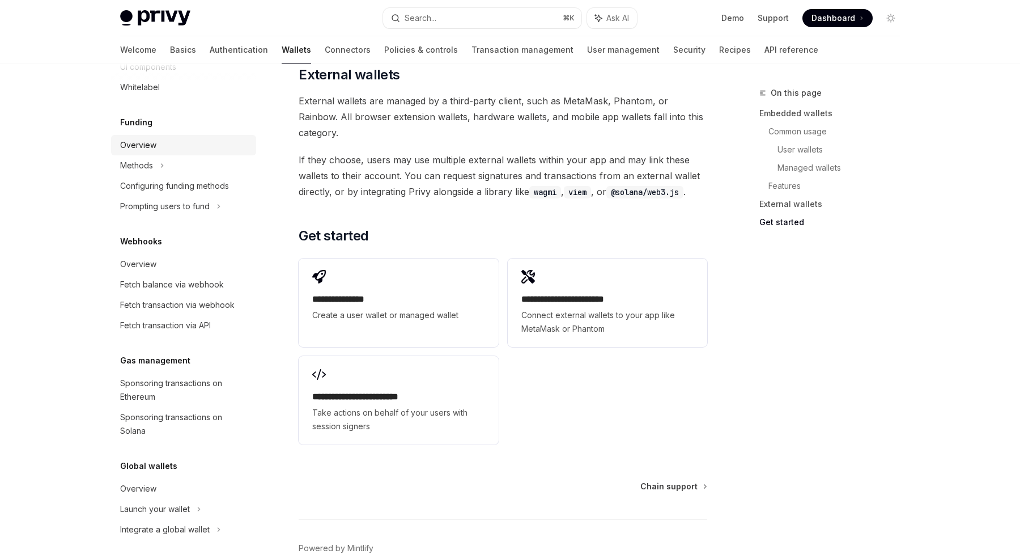
scroll to position [420, 0]
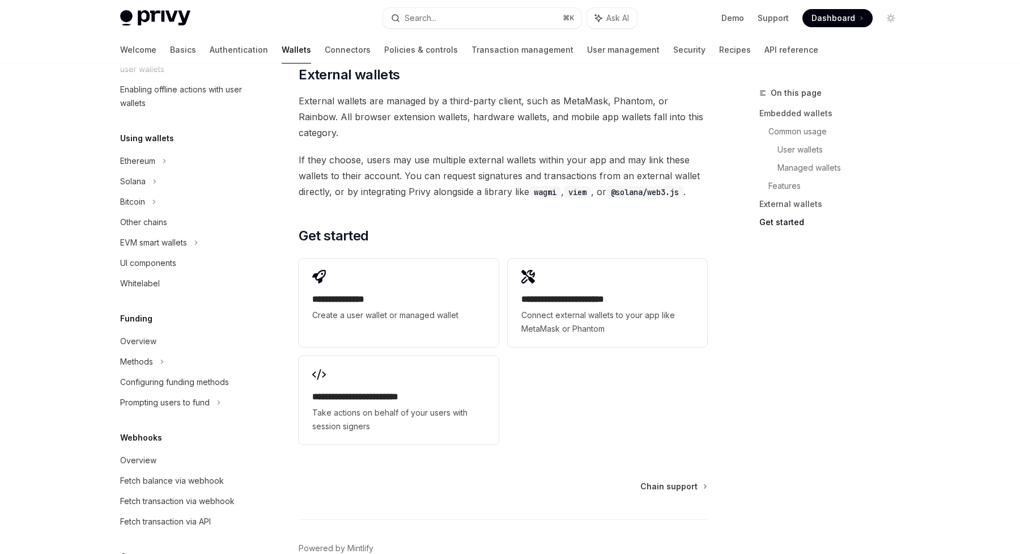
scroll to position [202, 0]
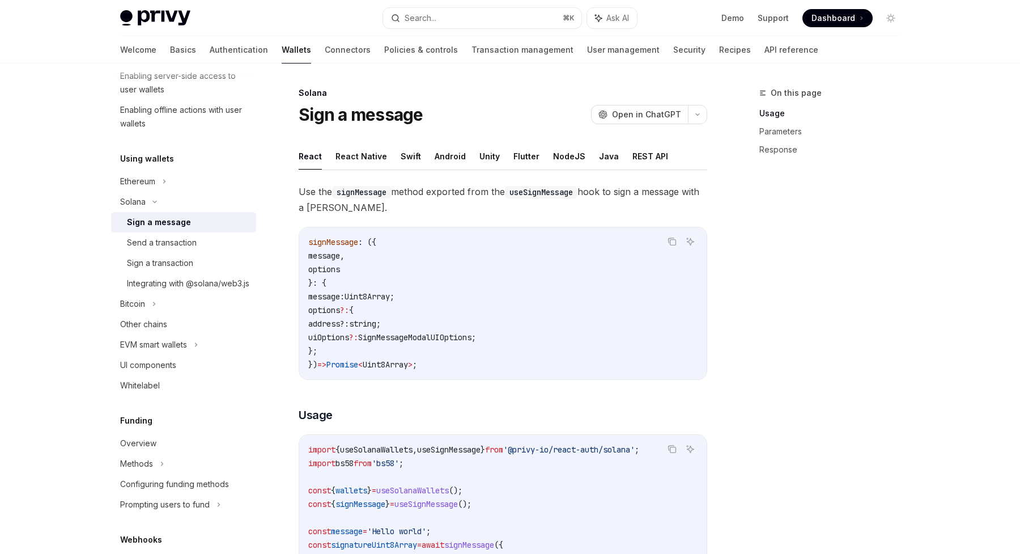
click at [147, 217] on div "Sign a message" at bounding box center [159, 222] width 64 height 14
click at [174, 244] on div "Send a transaction" at bounding box center [162, 243] width 70 height 14
type textarea "*"
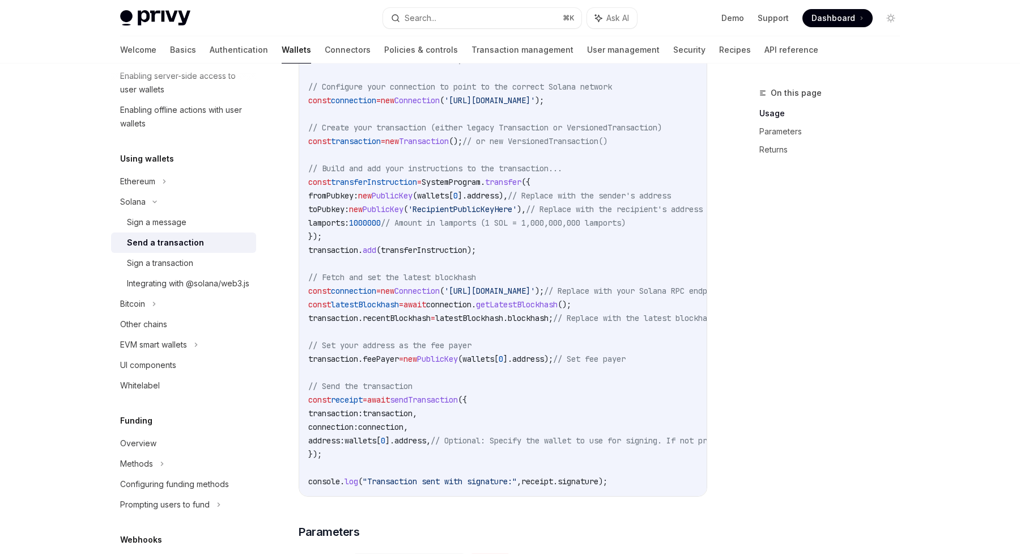
scroll to position [484, 0]
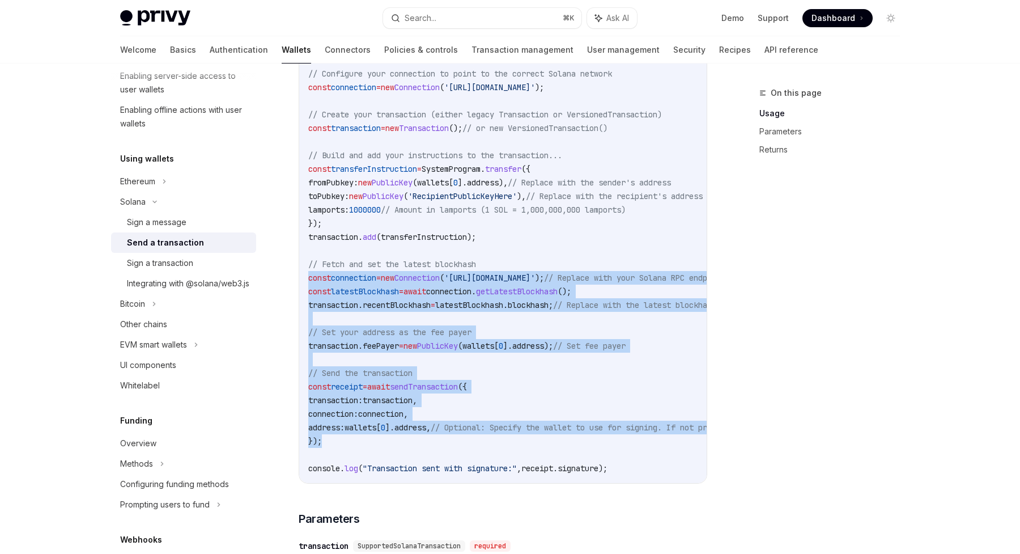
drag, startPoint x: 308, startPoint y: 276, endPoint x: 363, endPoint y: 438, distance: 171.4
click at [363, 438] on code "import { useSendTransaction , useSolanaWallets } from '@privy-io/react-auth/sol…" at bounding box center [607, 223] width 599 height 503
copy code "const connection = new Connection ( '[URL][DOMAIN_NAME]' ); // Replace with you…"
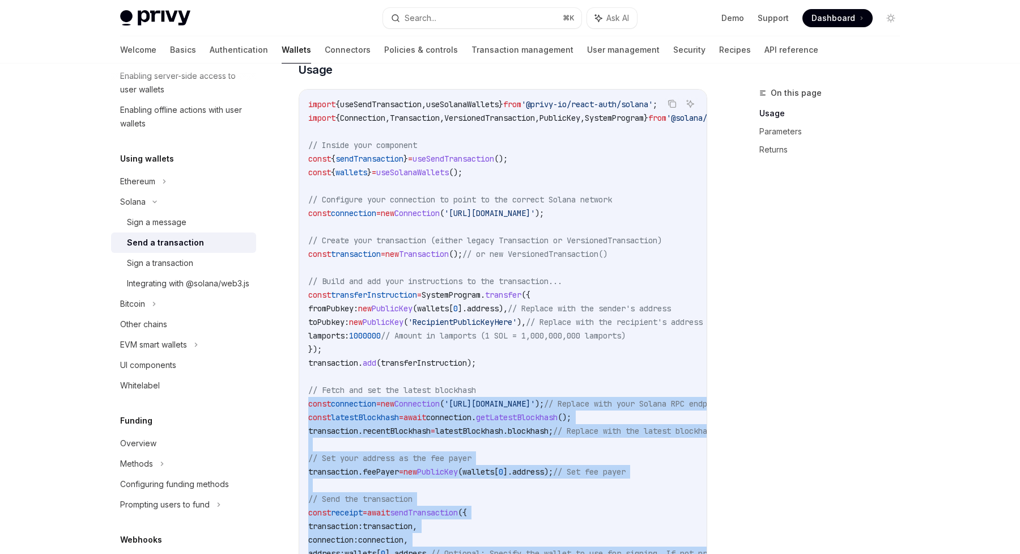
scroll to position [357, 0]
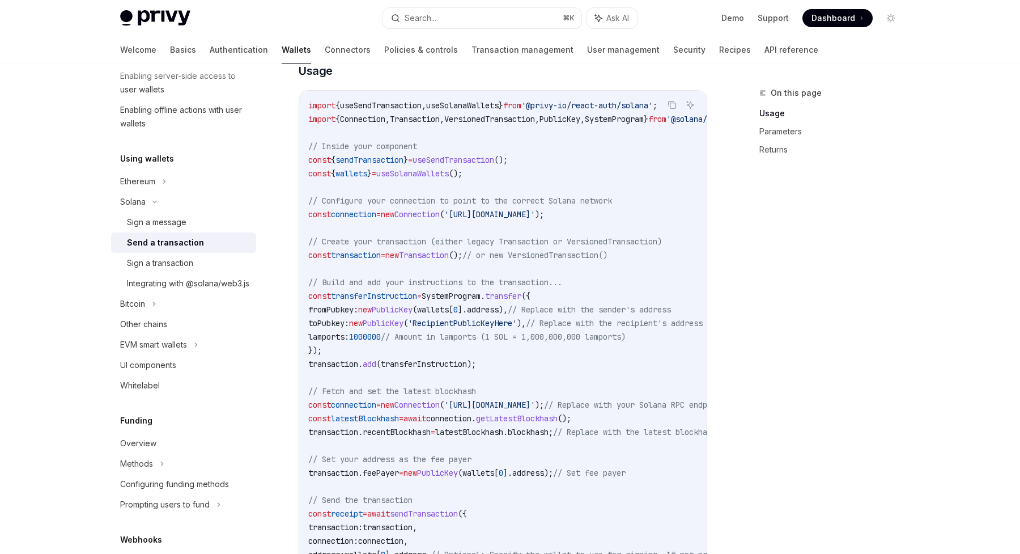
click at [384, 163] on span "sendTransaction" at bounding box center [370, 160] width 68 height 10
copy code "const { sendTransaction } = useSendTransaction ();"
click at [444, 16] on button "Search... ⌘ K" at bounding box center [482, 18] width 198 height 20
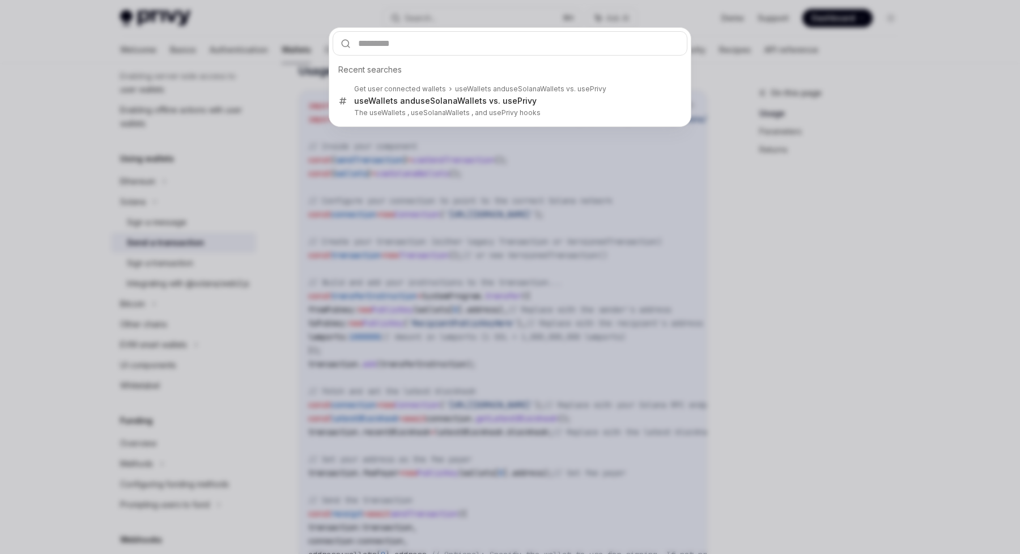
type input "**********"
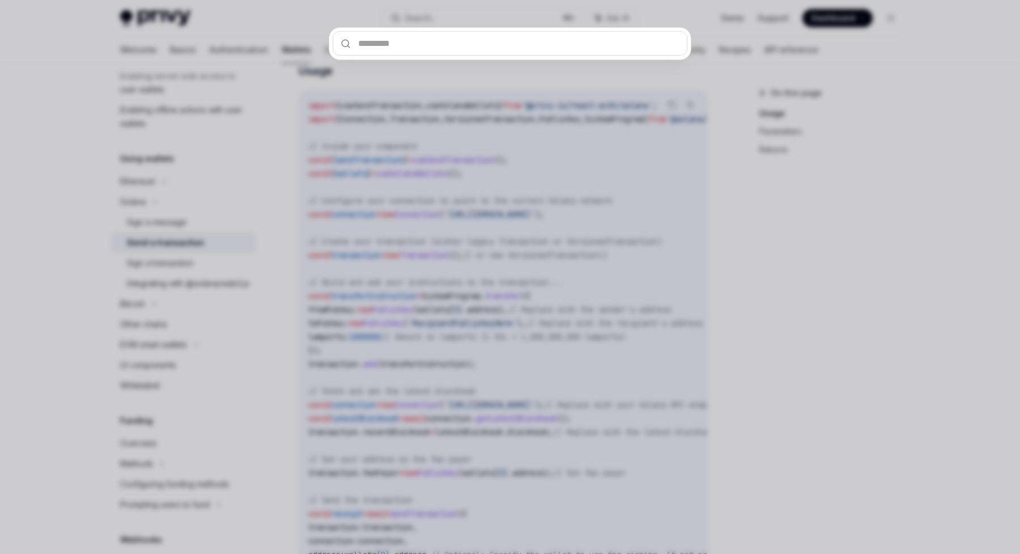
click at [32, 200] on div at bounding box center [510, 277] width 1020 height 554
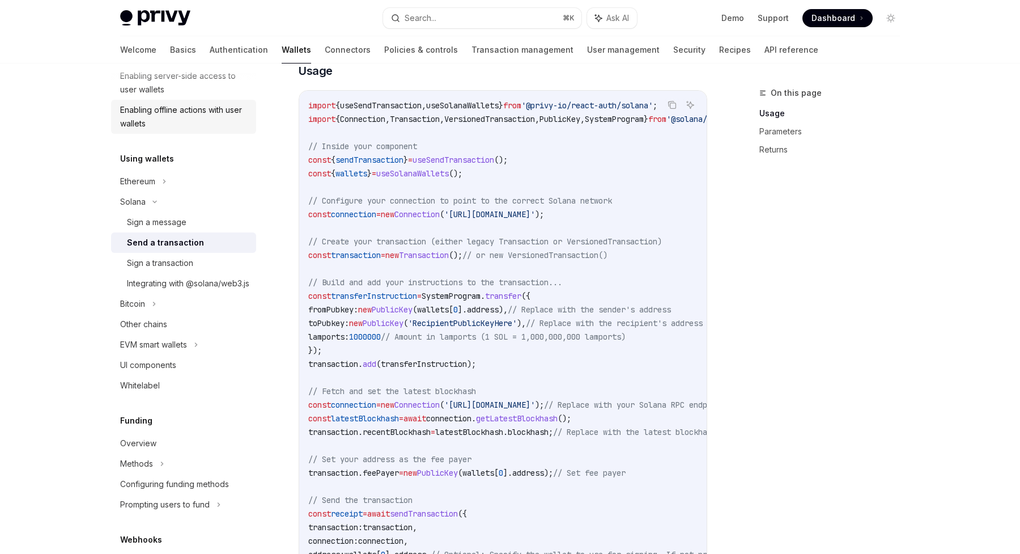
scroll to position [0, 0]
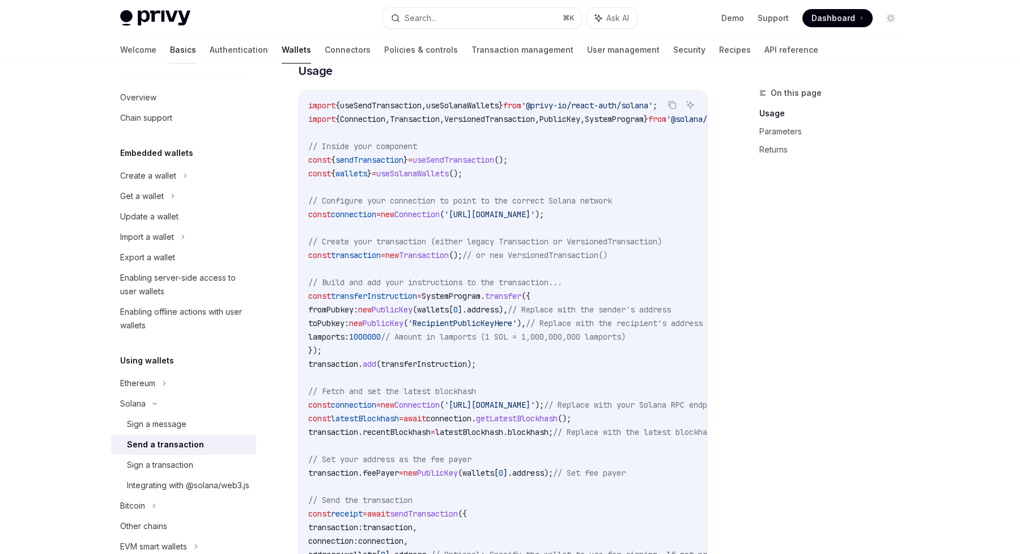
click at [170, 50] on link "Basics" at bounding box center [183, 49] width 26 height 27
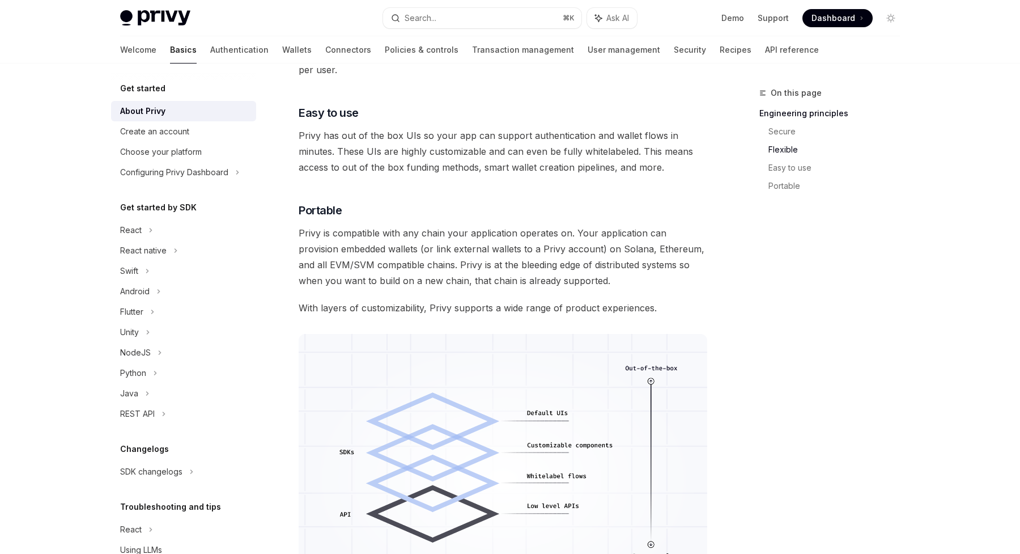
scroll to position [800, 0]
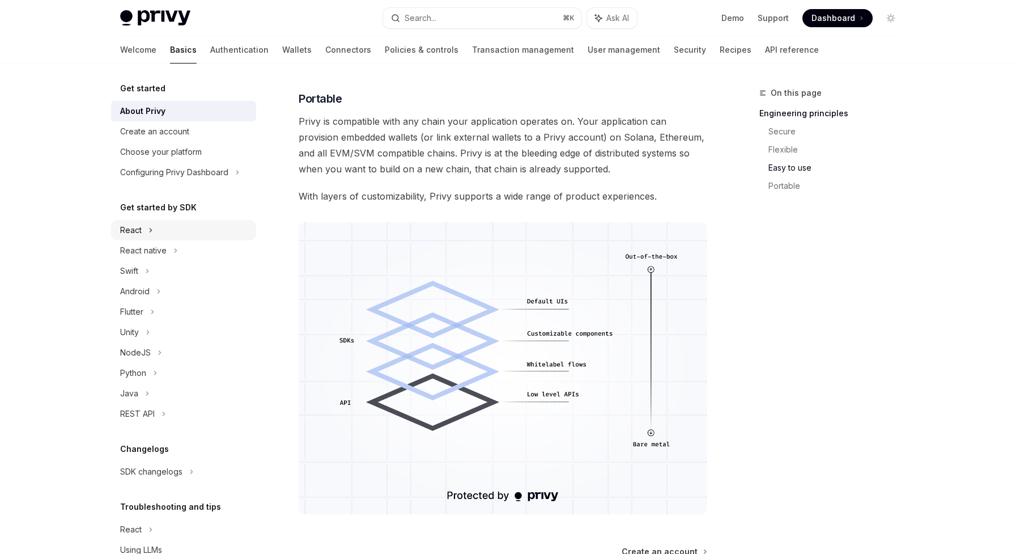
click at [130, 231] on div "React" at bounding box center [131, 230] width 22 height 14
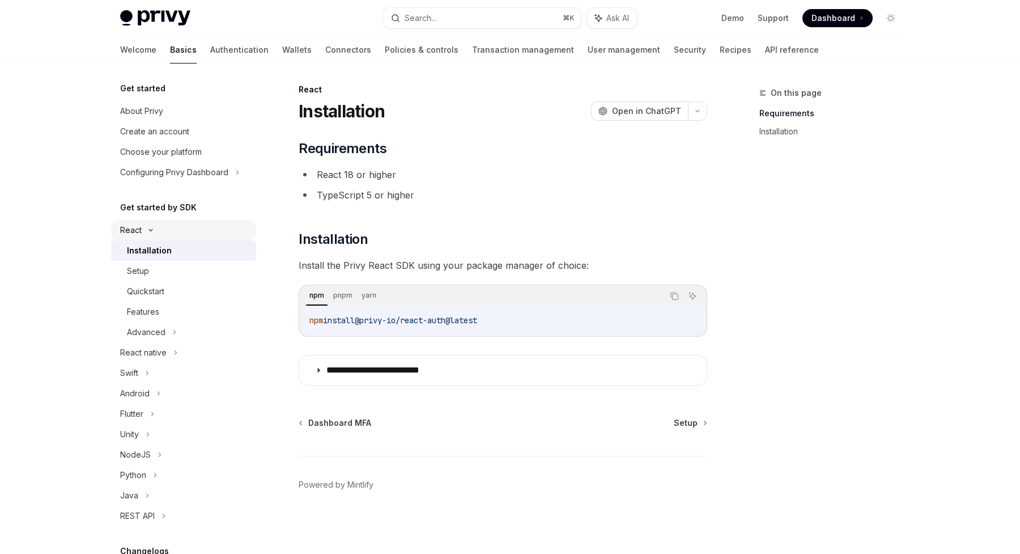
scroll to position [3, 0]
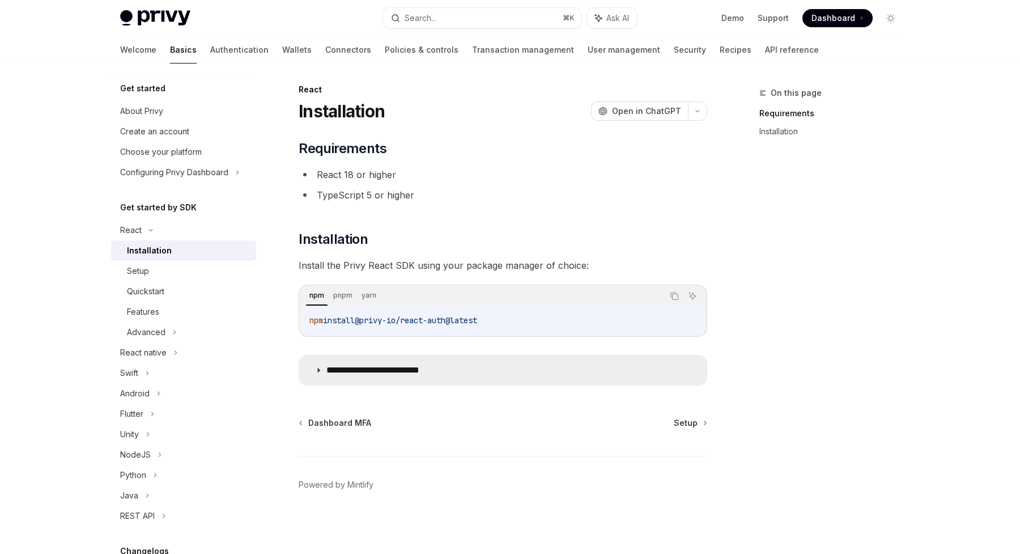
click at [519, 379] on summary "**********" at bounding box center [503, 369] width 408 height 29
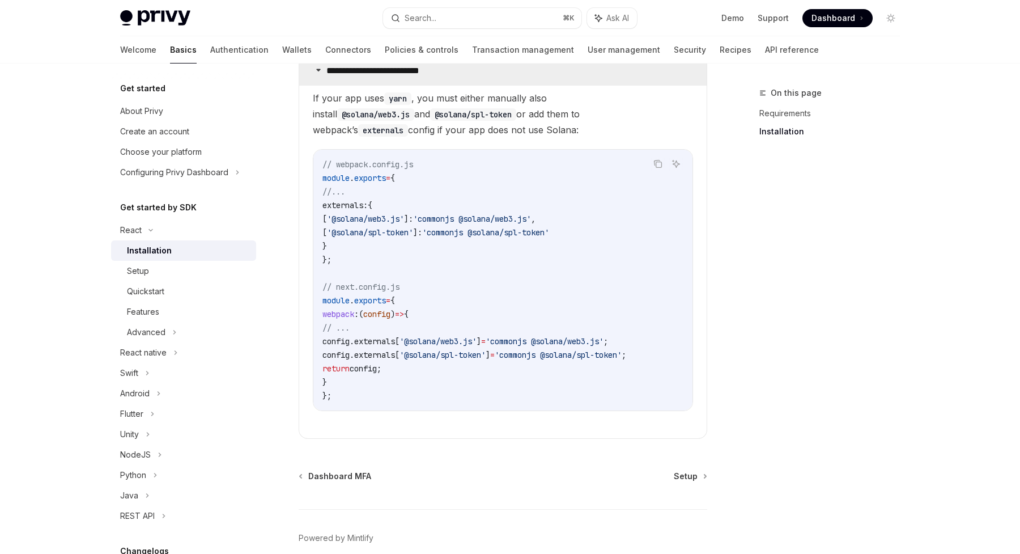
scroll to position [304, 0]
click at [687, 476] on span "Setup" at bounding box center [686, 474] width 24 height 11
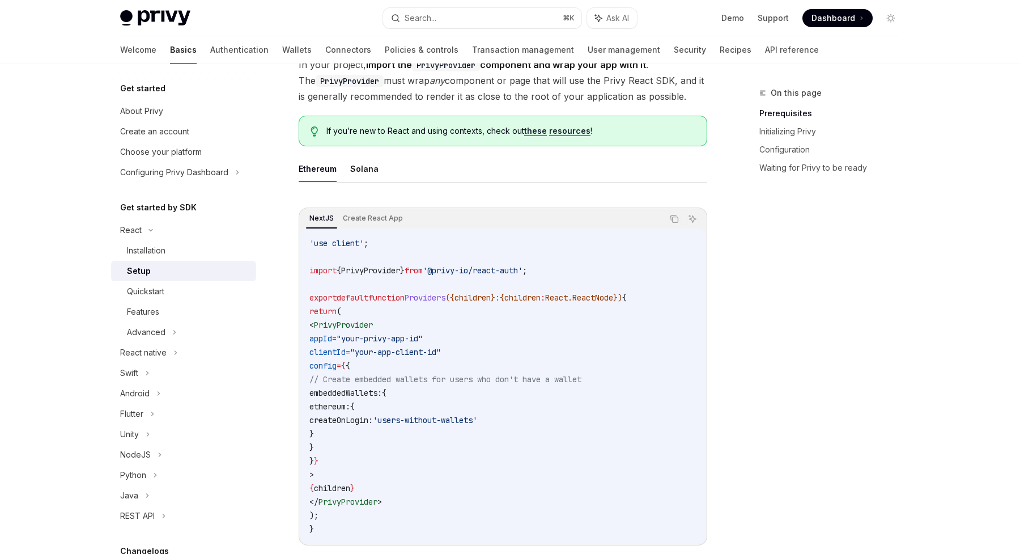
scroll to position [279, 0]
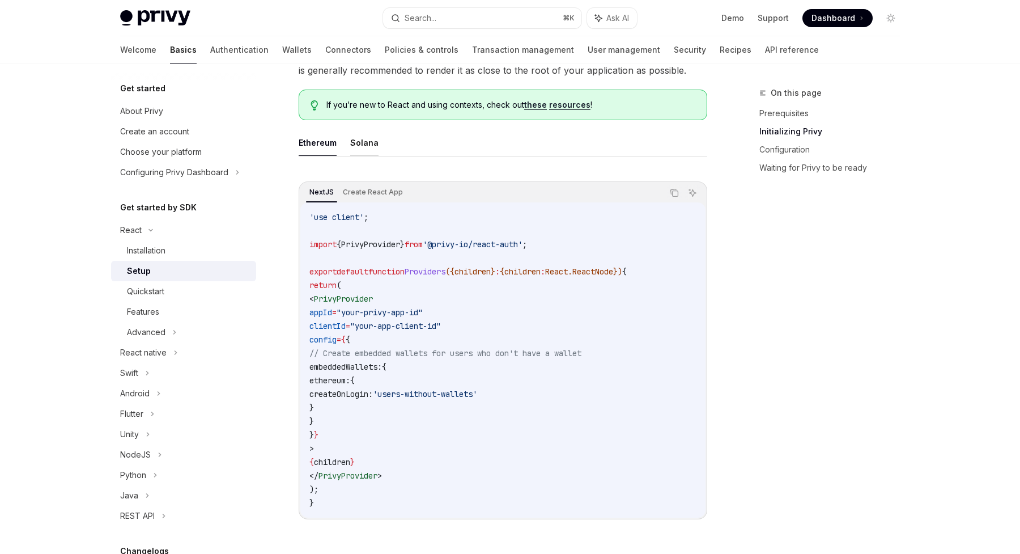
click at [359, 142] on button "Solana" at bounding box center [364, 142] width 28 height 27
type textarea "*"
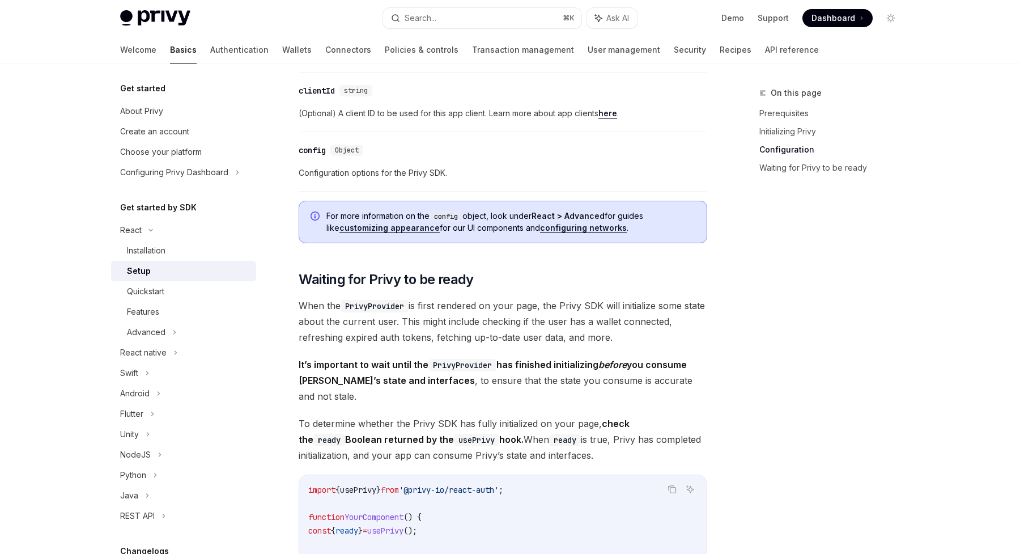
scroll to position [940, 0]
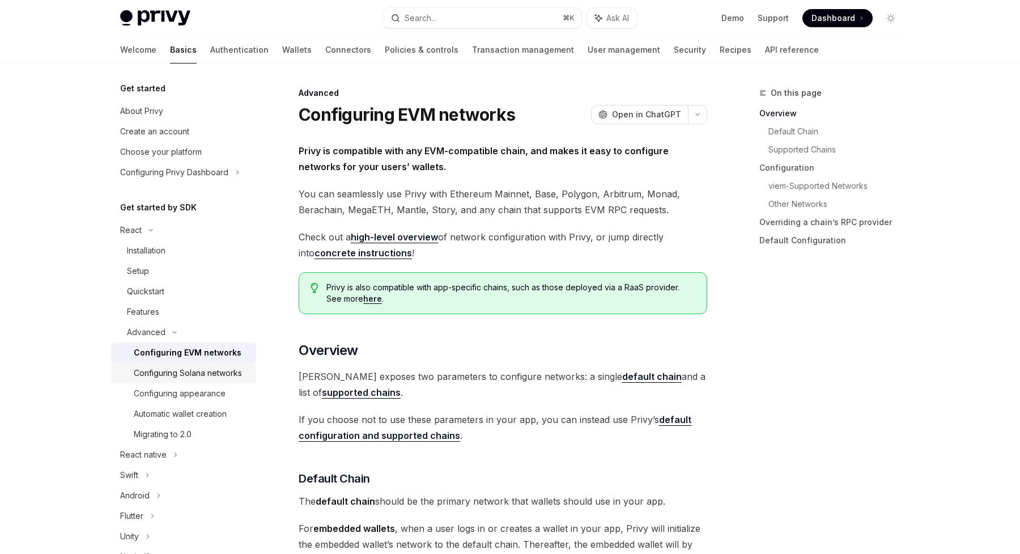
click at [154, 370] on div "Configuring Solana networks" at bounding box center [188, 373] width 108 height 14
type textarea "*"
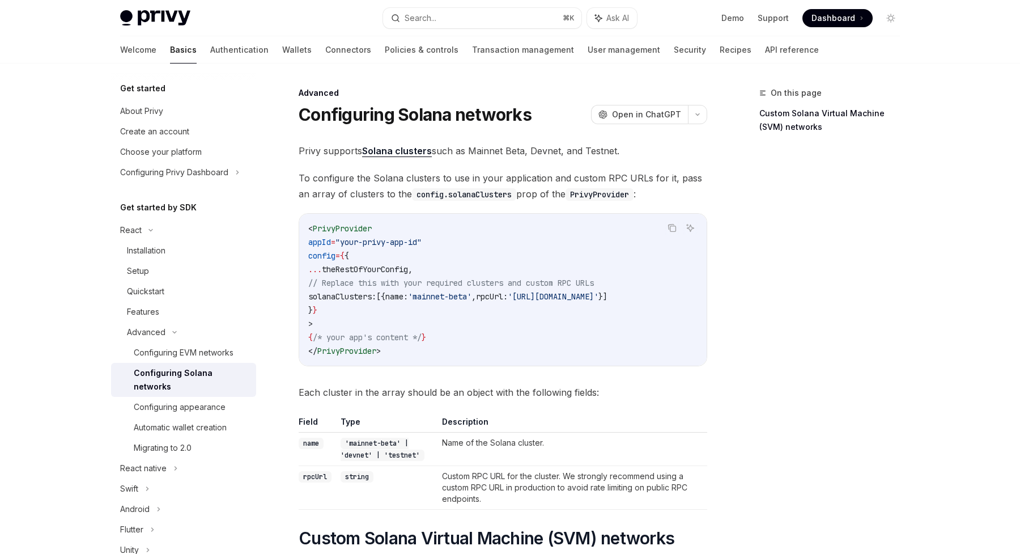
click at [376, 298] on span "solanaClusters:" at bounding box center [342, 296] width 68 height 10
copy code "solanaClusters: [{ name: 'mainnet-beta' , rpcUrl: 'https://api.mainnet-beta.sol…"
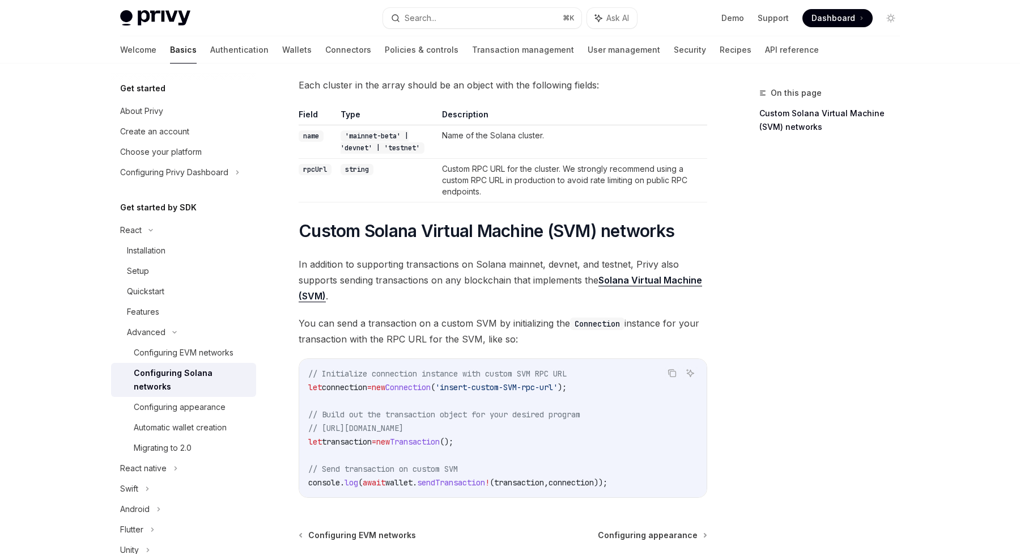
scroll to position [320, 0]
